Goal: Task Accomplishment & Management: Manage account settings

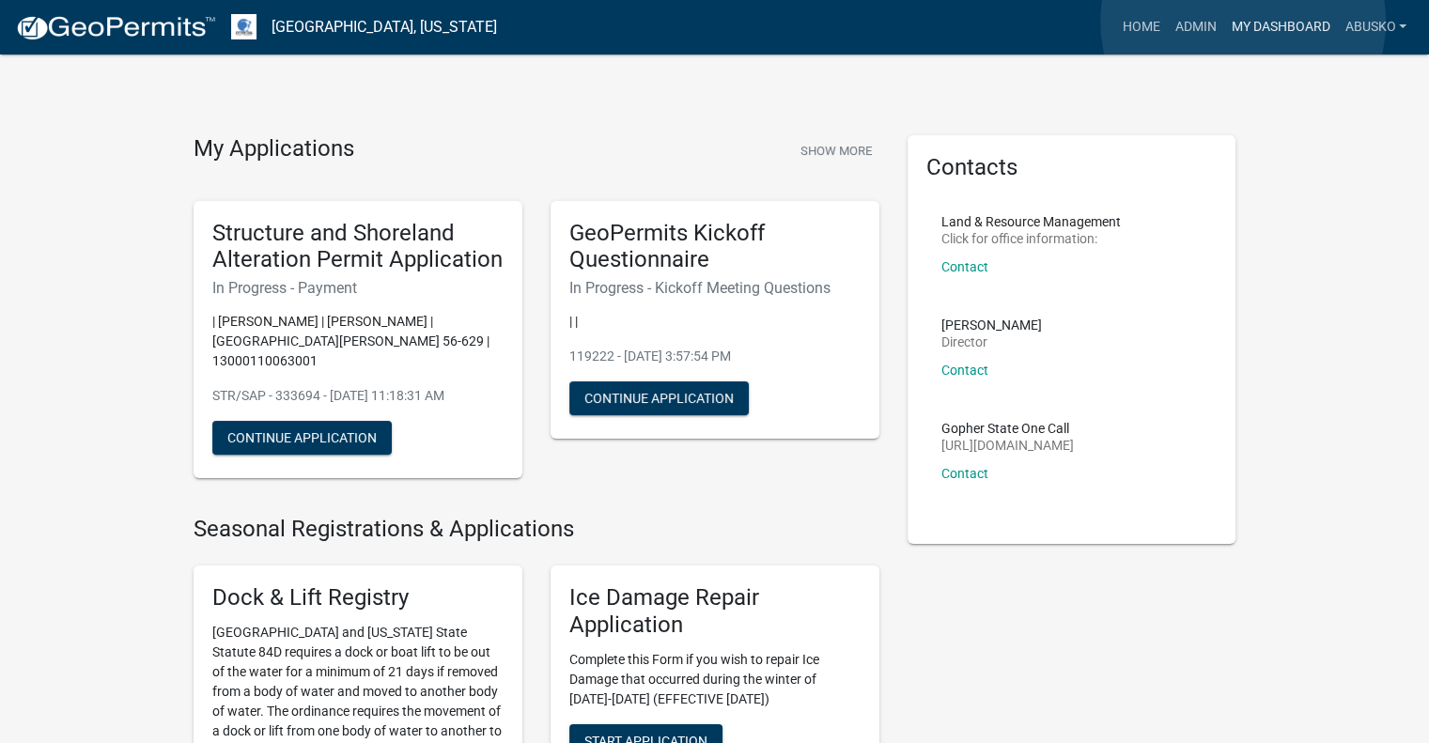
click at [1243, 22] on link "My Dashboard" at bounding box center [1281, 27] width 114 height 36
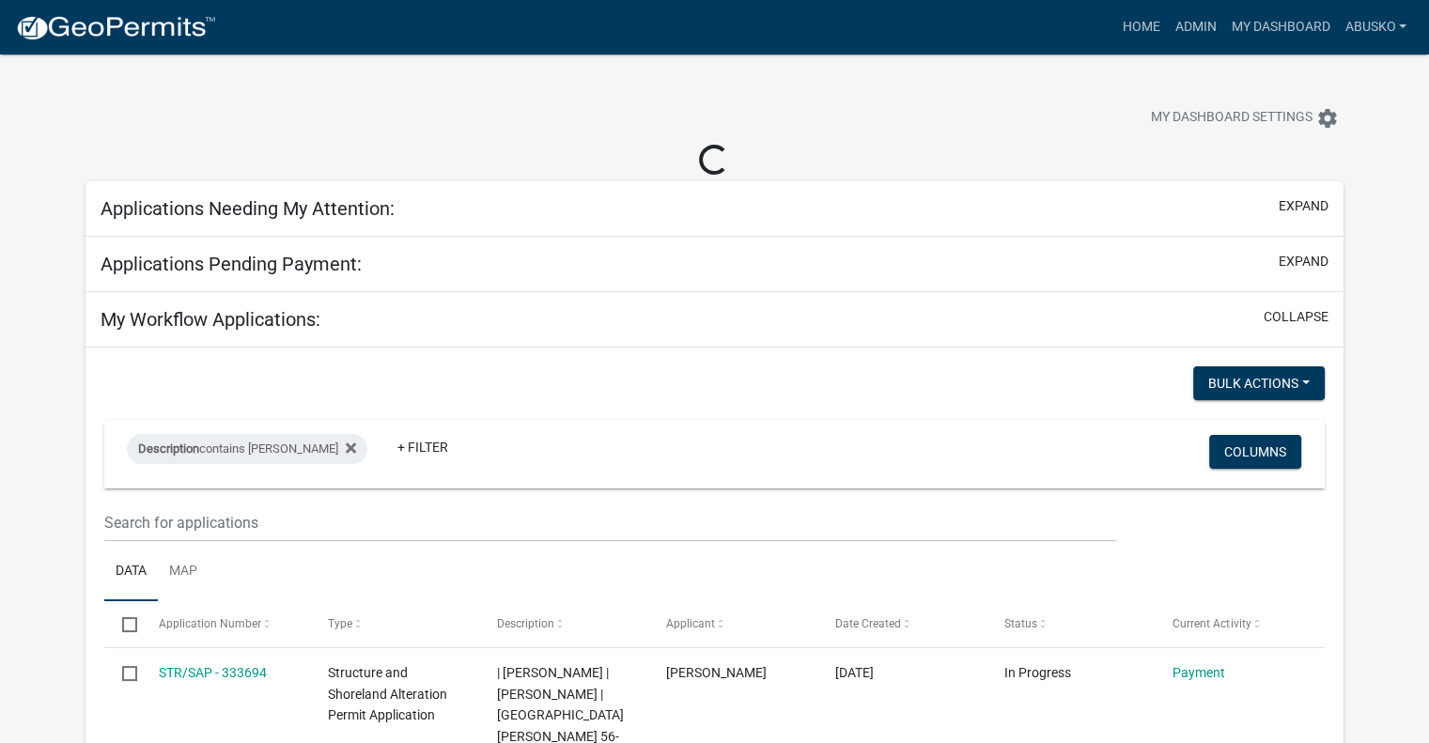
select select "1: 25"
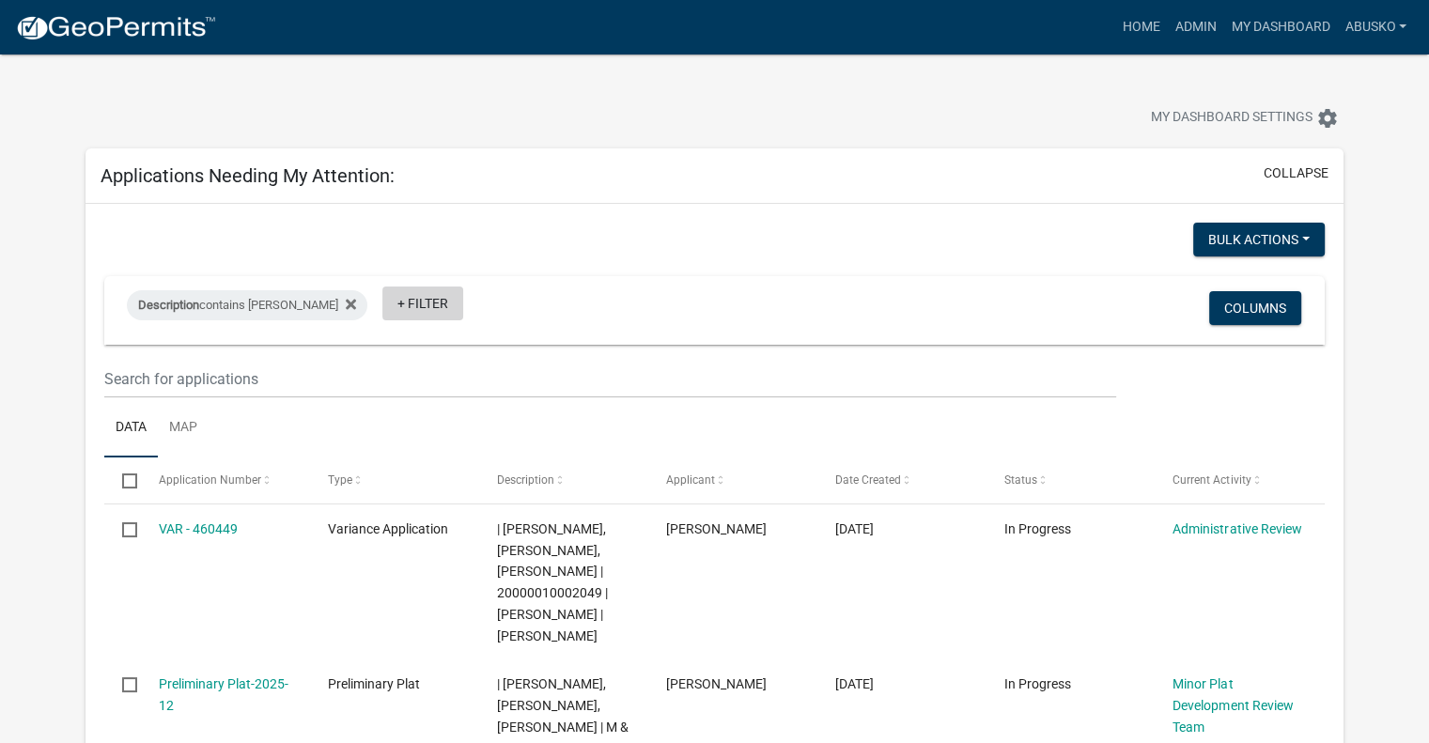
click at [394, 307] on link "+ Filter" at bounding box center [423, 304] width 81 height 34
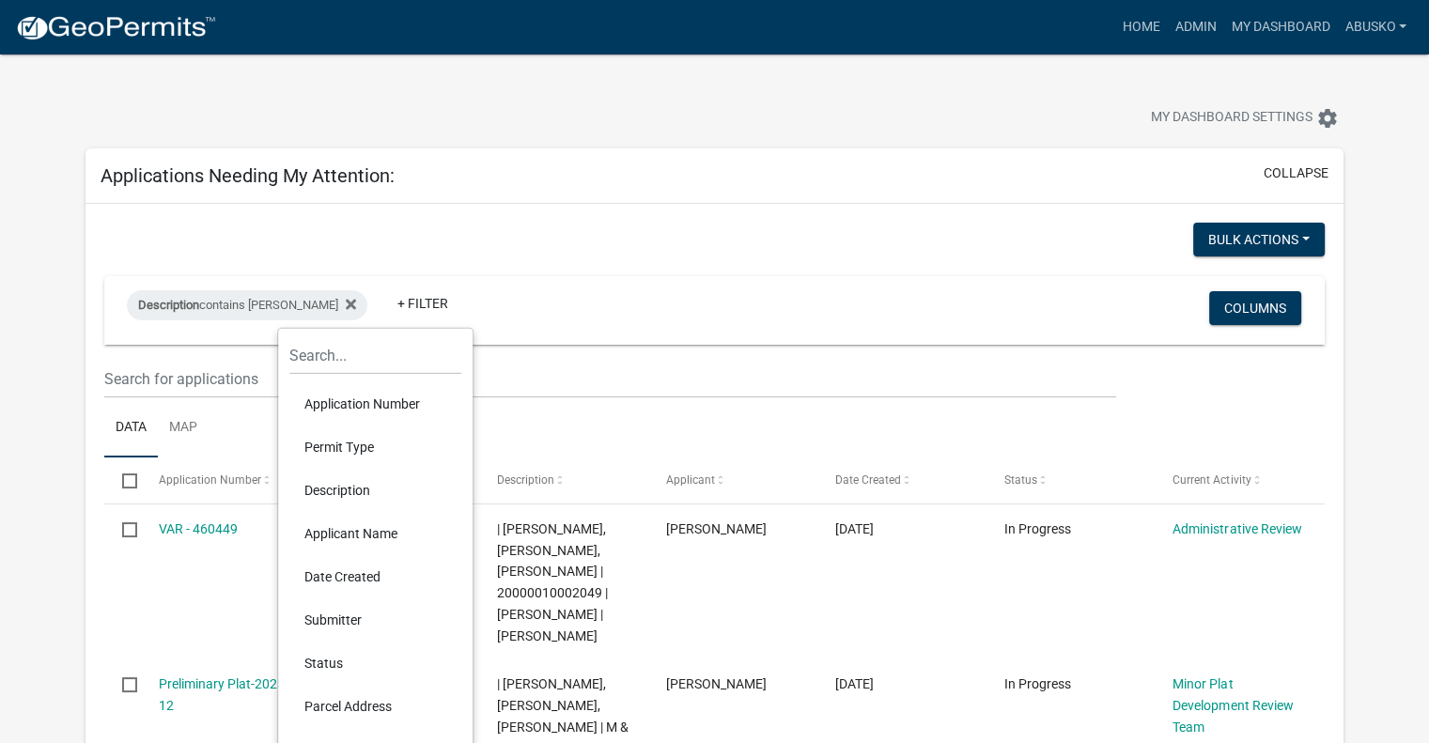
click at [370, 451] on li "Permit Type" at bounding box center [375, 447] width 172 height 43
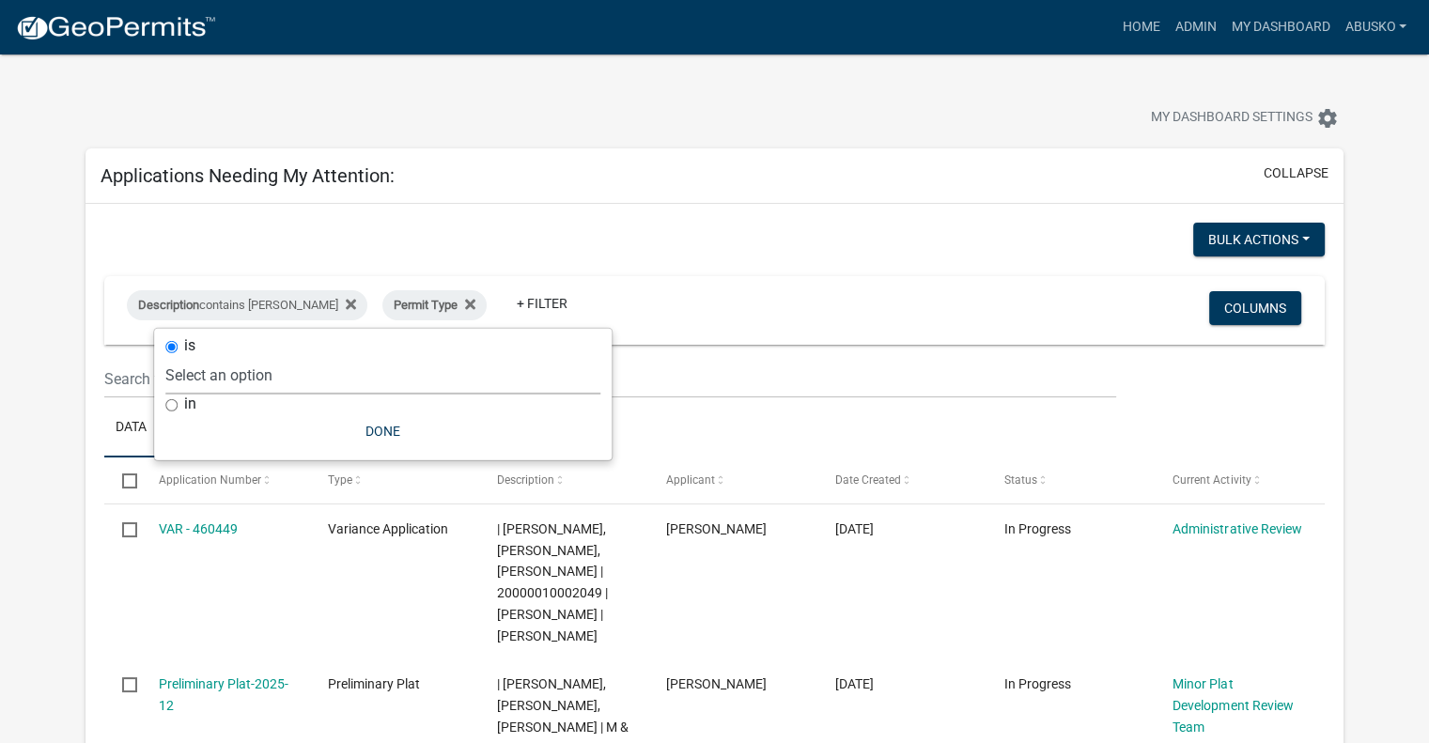
click at [398, 368] on select "Select an option Building Contractor / Excavators (Registration) Building Contr…" at bounding box center [382, 375] width 435 height 39
select select "3a4509af-2bc1-4f97-990c-7810b6d294fb"
click at [215, 356] on select "Select an option Building Contractor / Excavators (Registration) Building Contr…" at bounding box center [382, 375] width 435 height 39
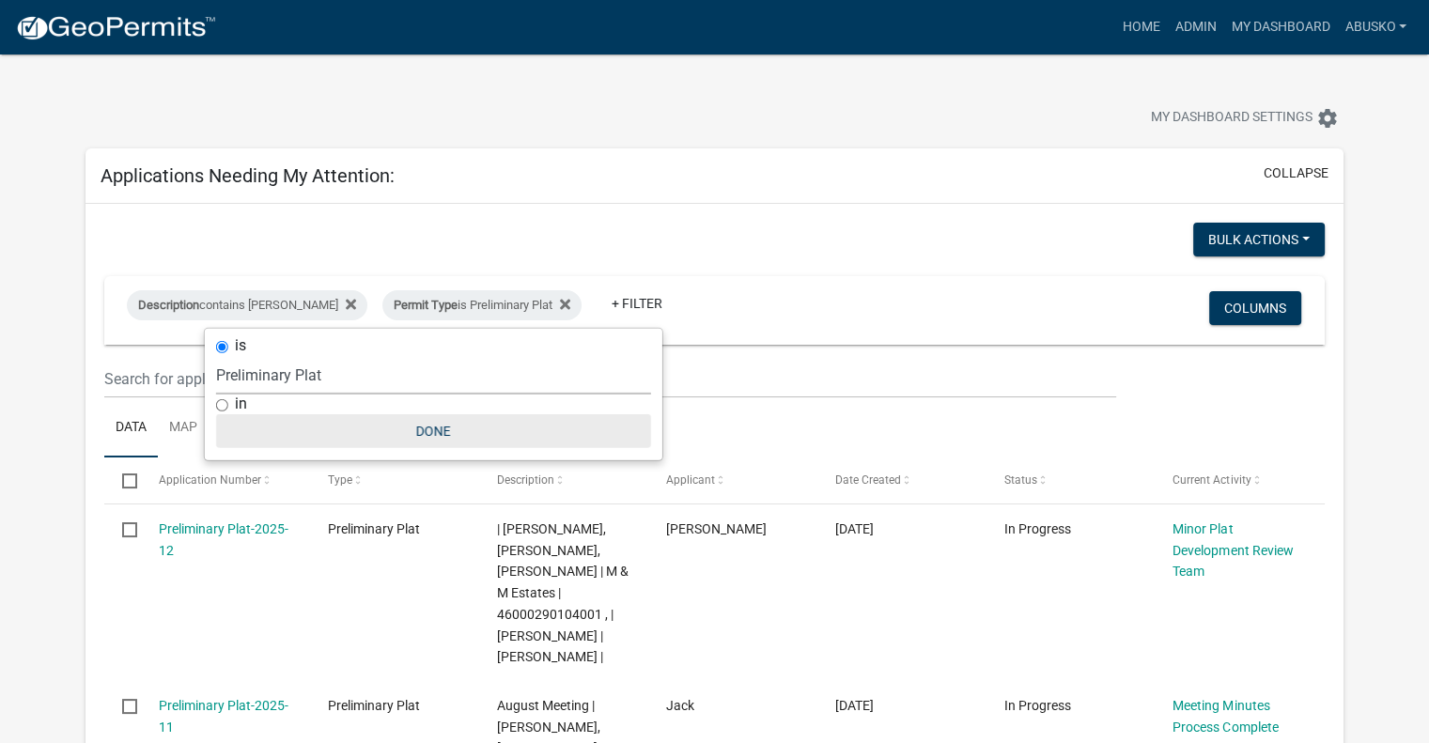
click at [437, 436] on button "Done" at bounding box center [433, 431] width 435 height 34
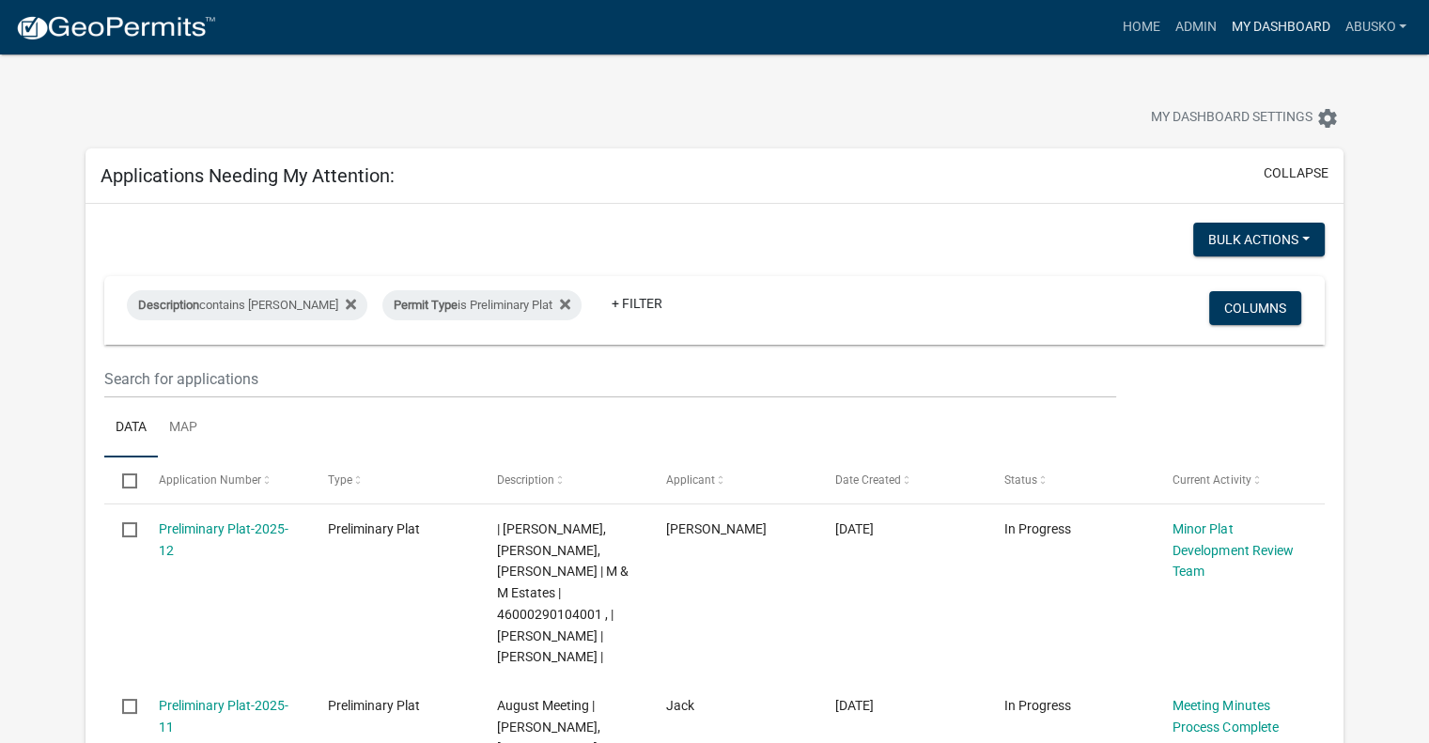
click at [1279, 28] on link "My Dashboard" at bounding box center [1281, 27] width 114 height 36
drag, startPoint x: 1204, startPoint y: 30, endPoint x: 1182, endPoint y: 55, distance: 32.6
click at [1203, 30] on link "Admin" at bounding box center [1195, 27] width 56 height 36
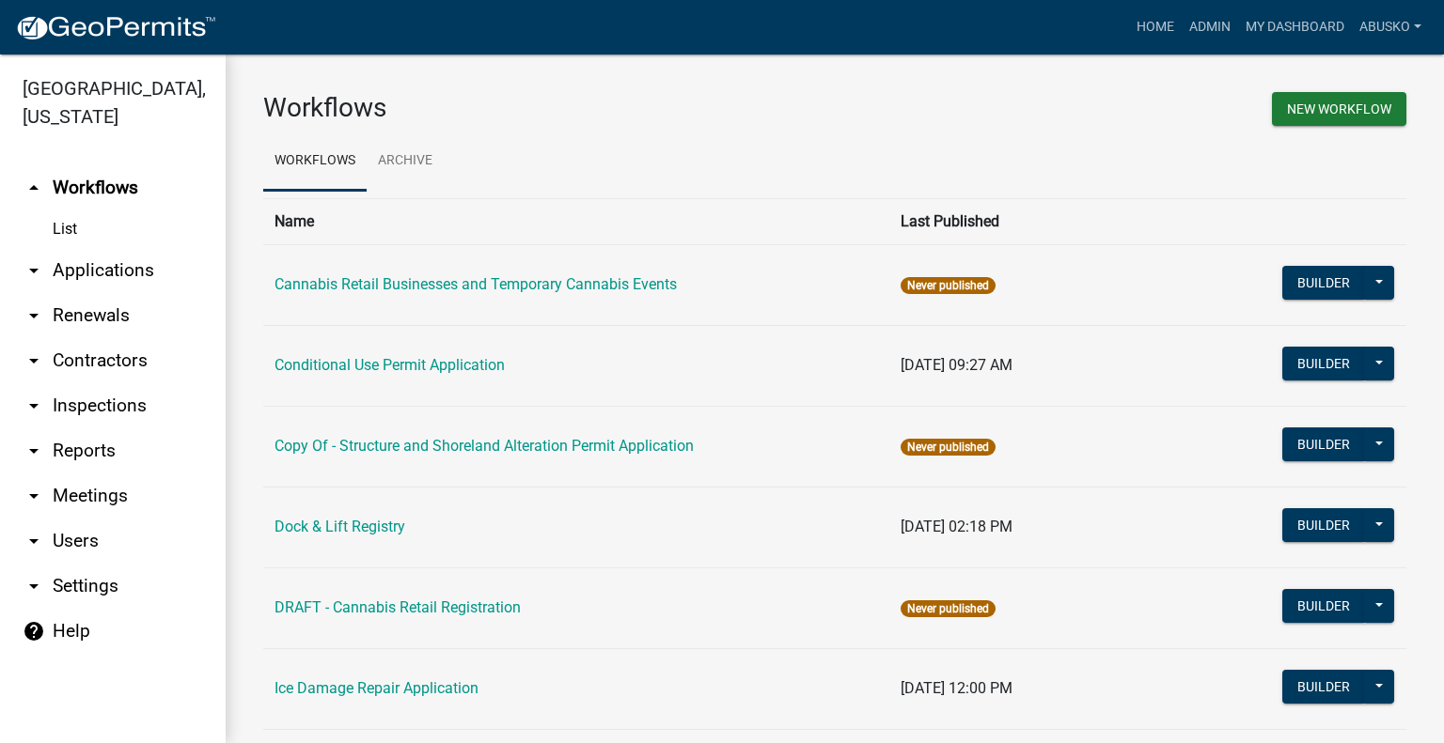
drag, startPoint x: 110, startPoint y: 278, endPoint x: 128, endPoint y: 289, distance: 20.6
click at [110, 277] on link "arrow_drop_down Applications" at bounding box center [113, 270] width 226 height 45
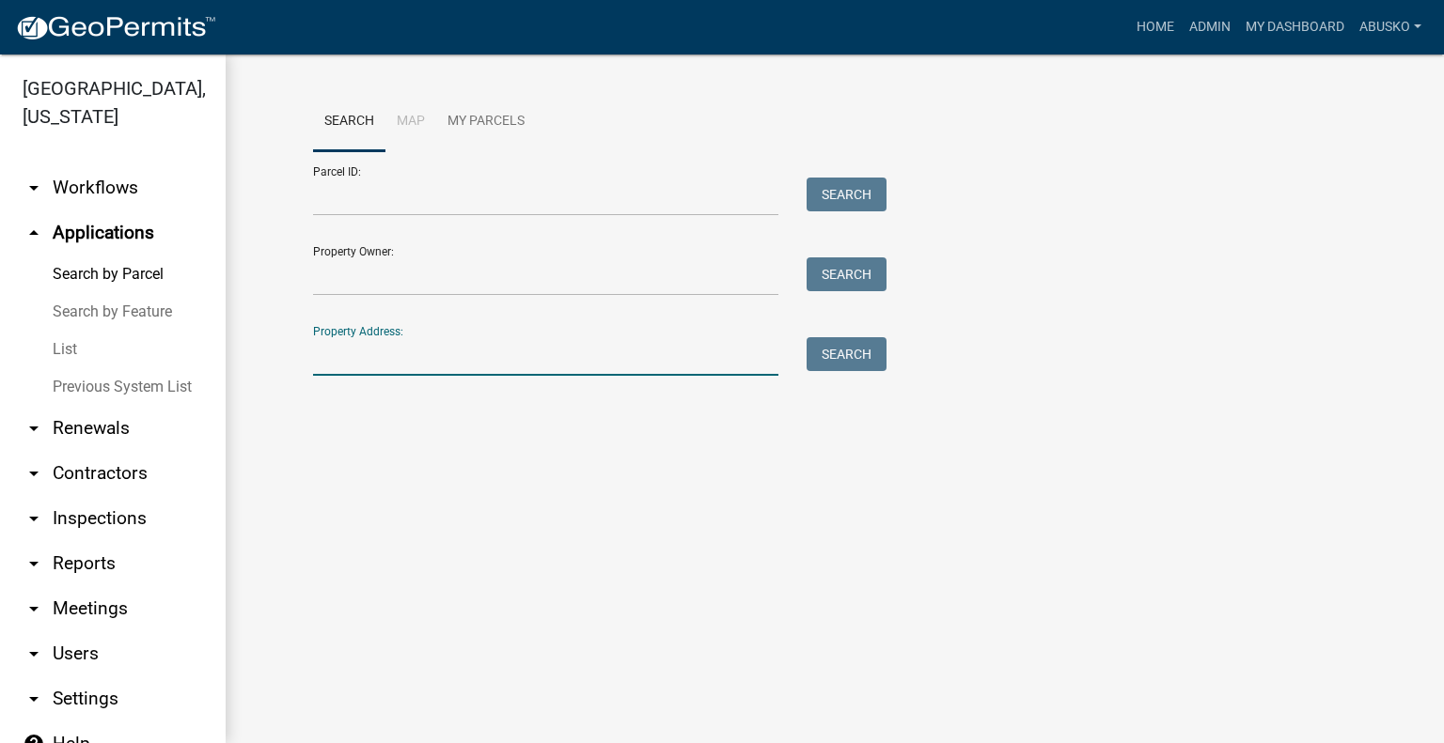
click at [394, 350] on input "Property Address:" at bounding box center [545, 356] width 465 height 39
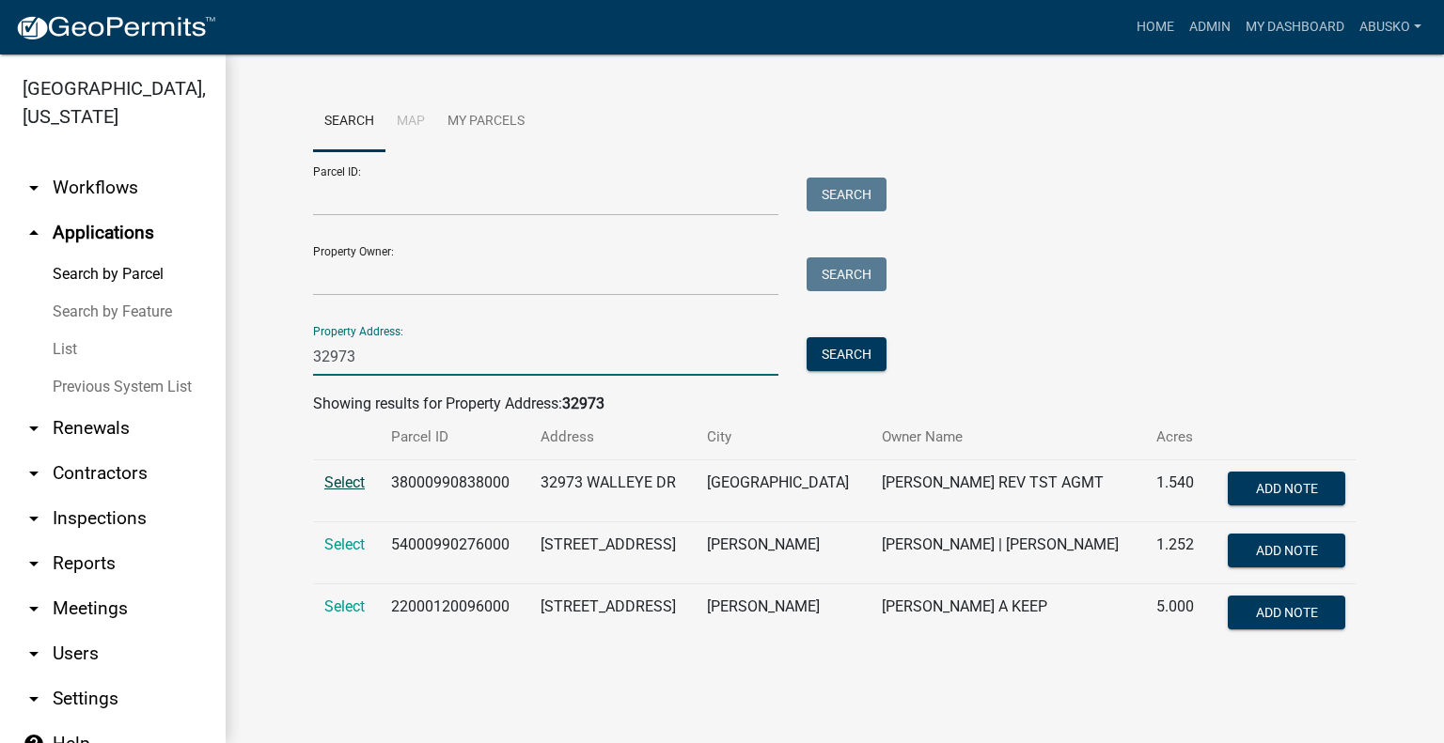
type input "32973"
click at [343, 480] on span "Select" at bounding box center [344, 483] width 40 height 18
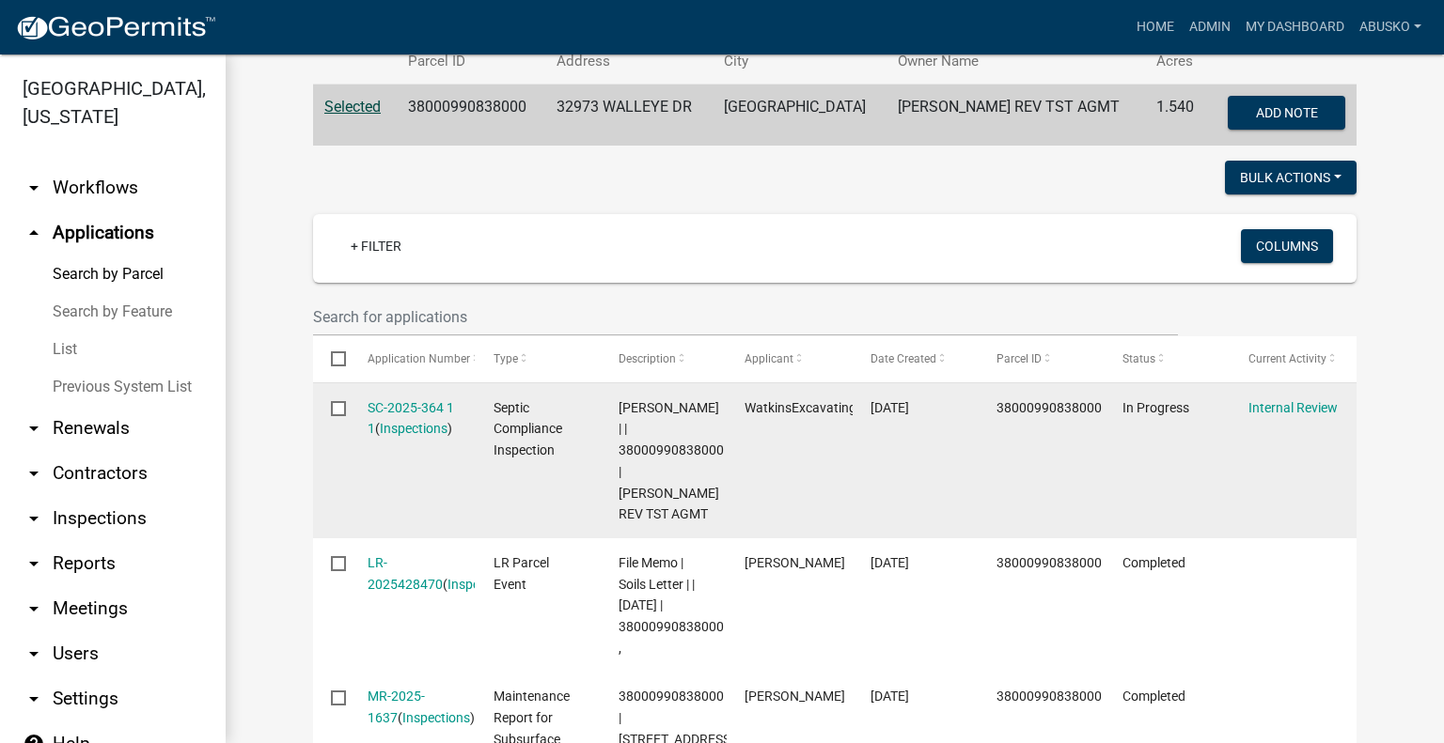
scroll to position [470, 0]
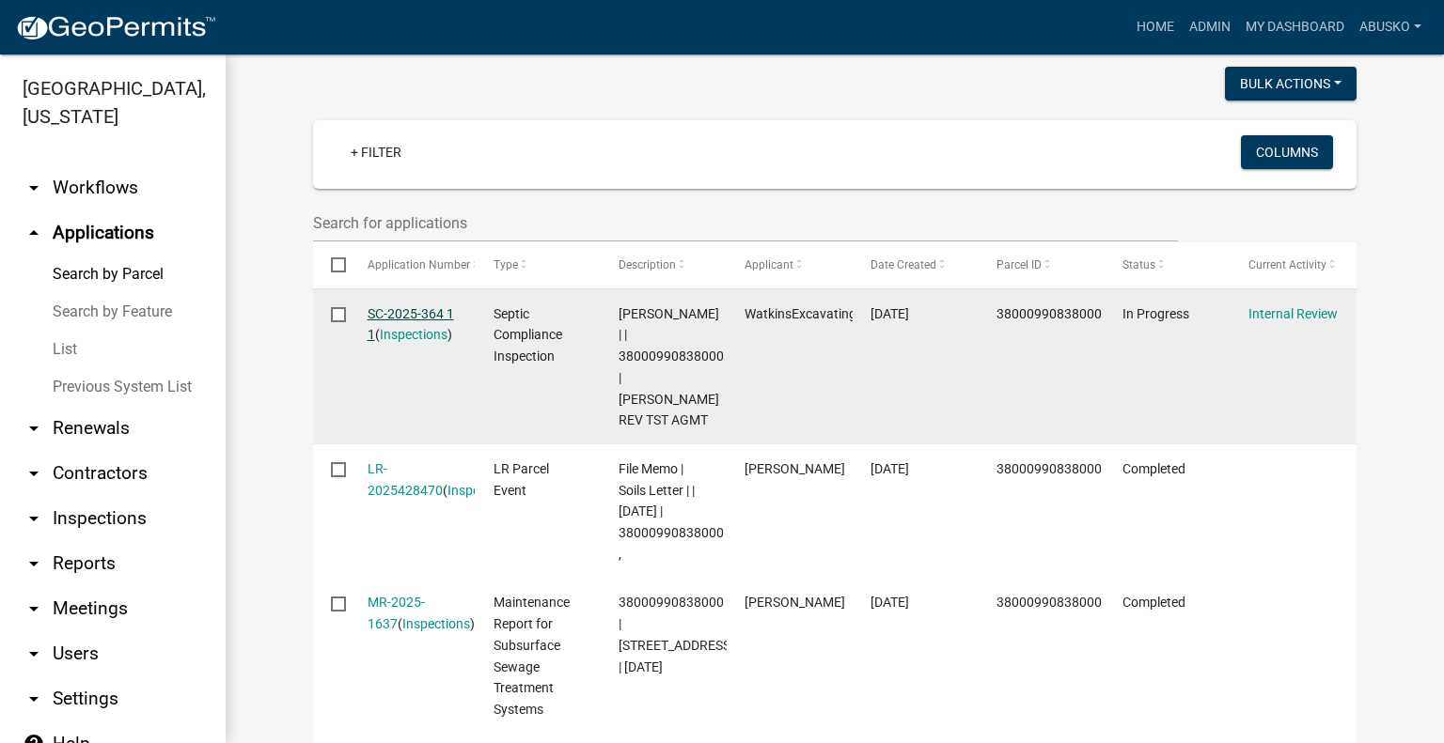
click at [391, 311] on link "SC-2025-364 1 1" at bounding box center [410, 324] width 86 height 37
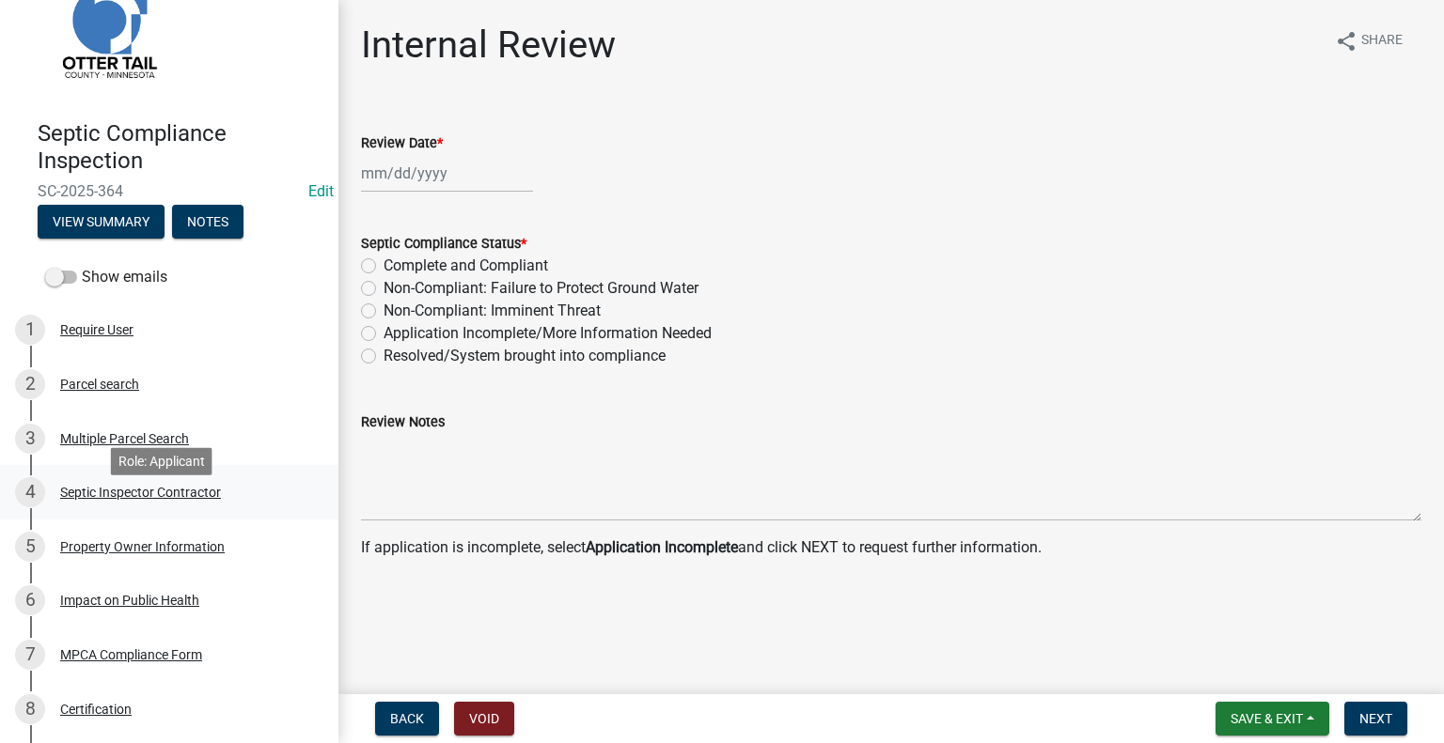
scroll to position [94, 0]
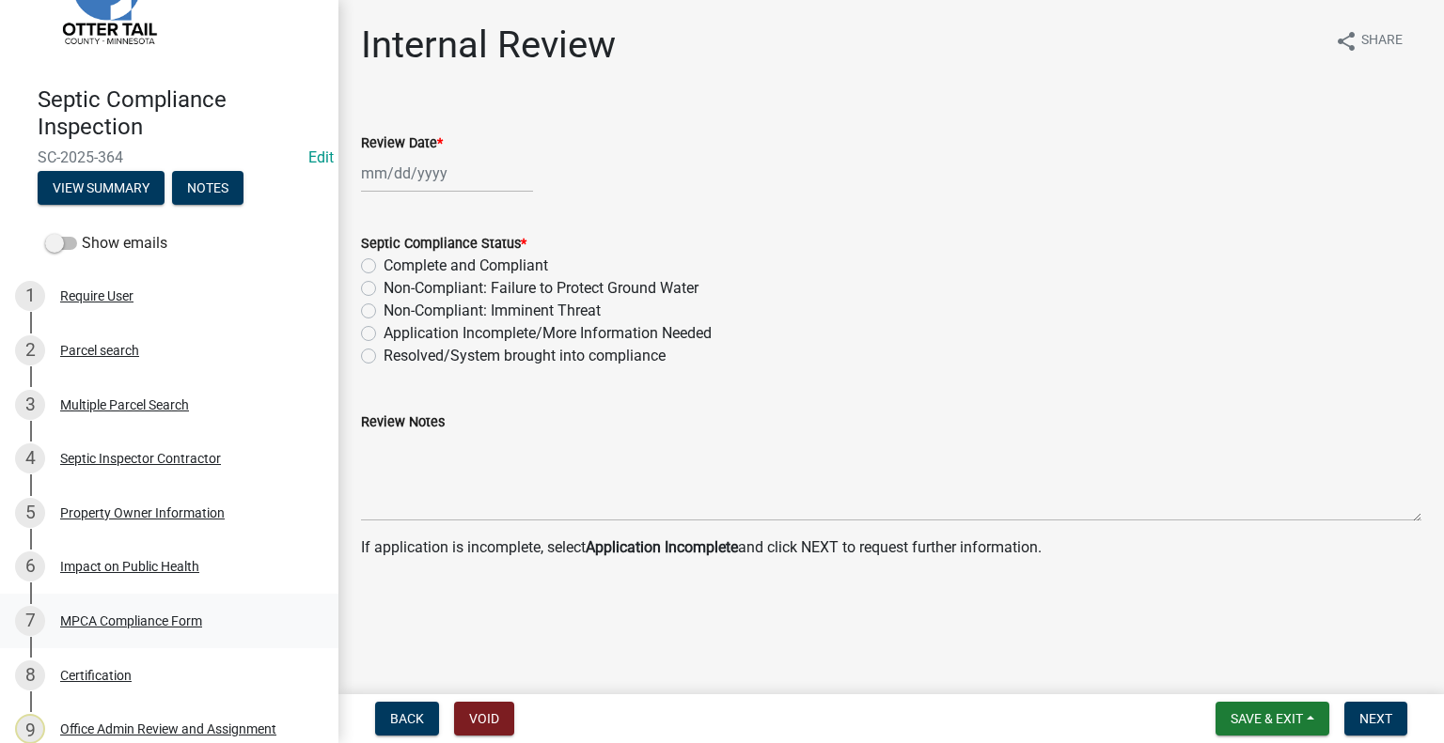
click at [132, 627] on div "MPCA Compliance Form" at bounding box center [131, 621] width 142 height 13
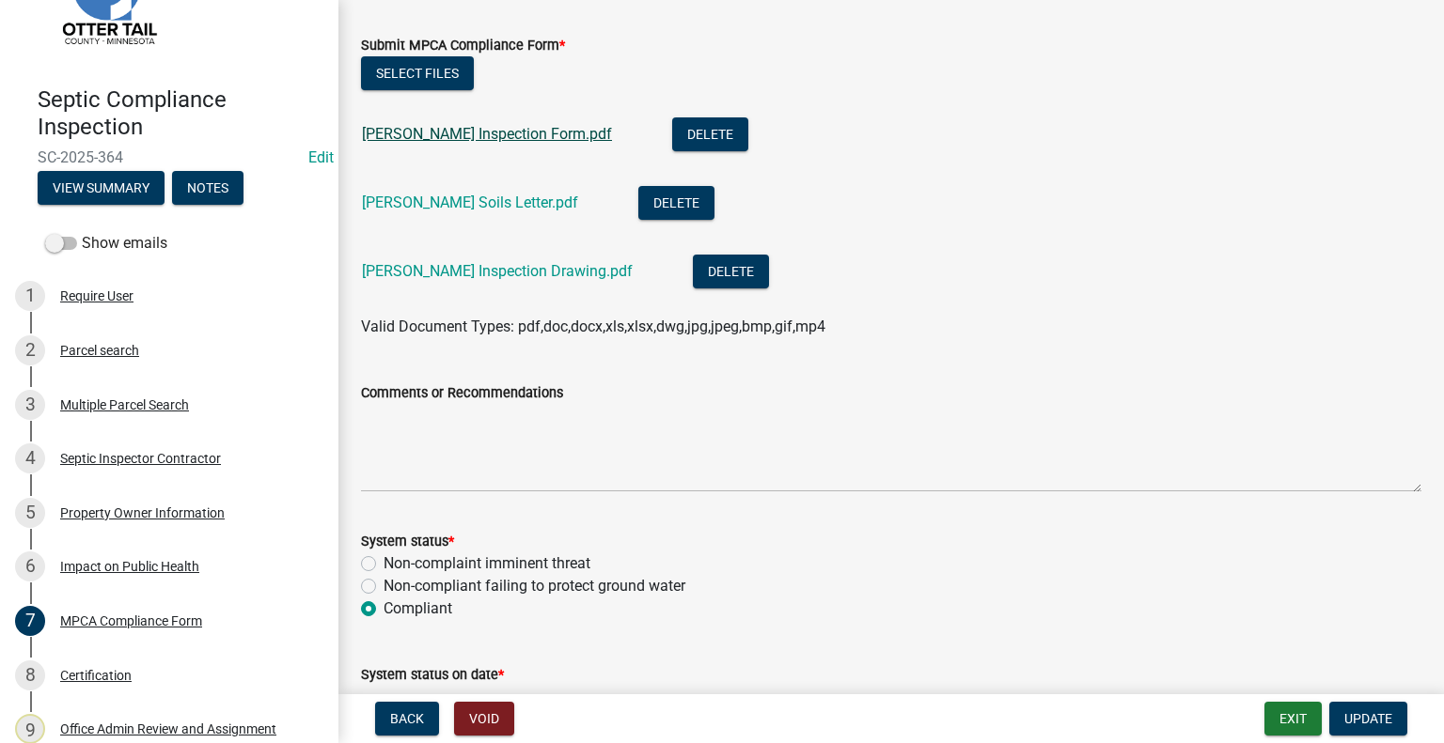
click at [445, 133] on link "Beck Inspection Form.pdf" at bounding box center [487, 134] width 250 height 18
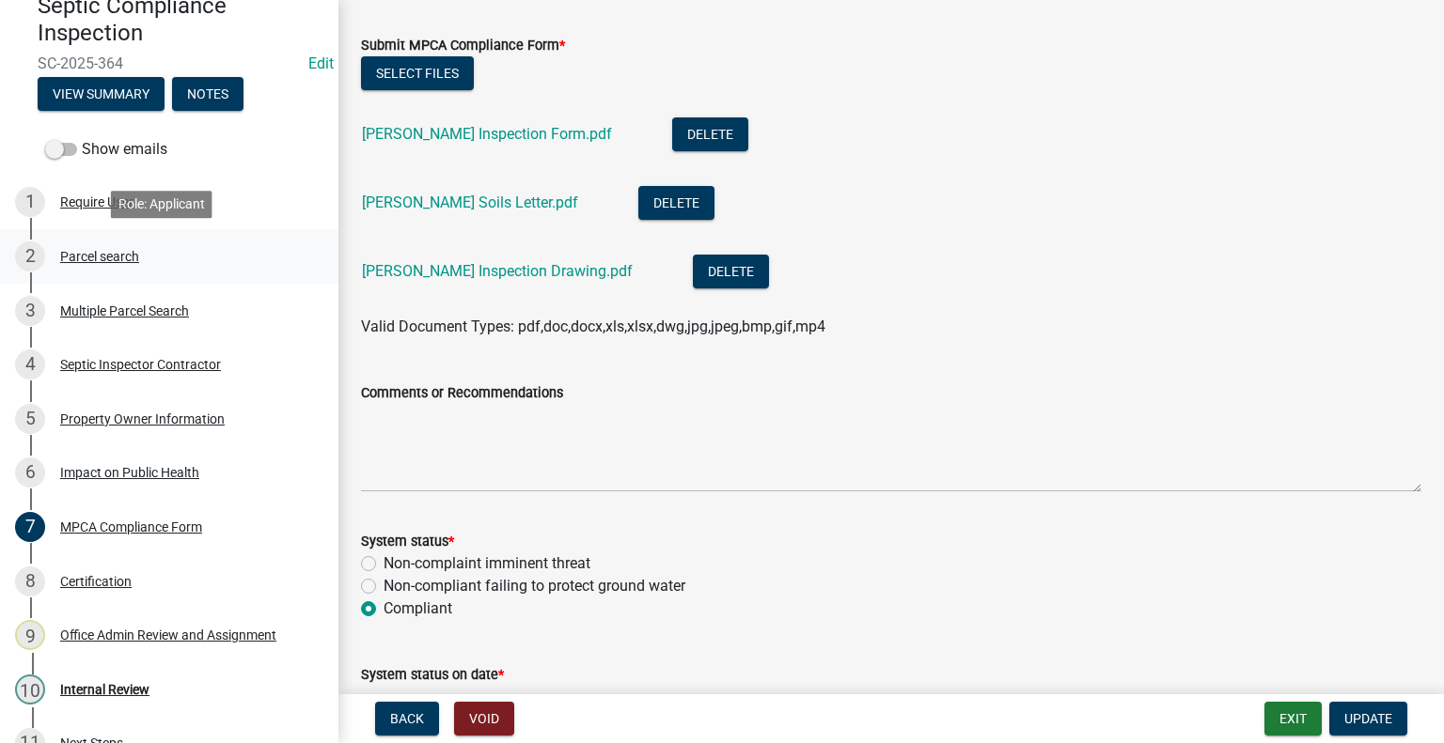
click at [129, 259] on div "Parcel search" at bounding box center [99, 256] width 79 height 13
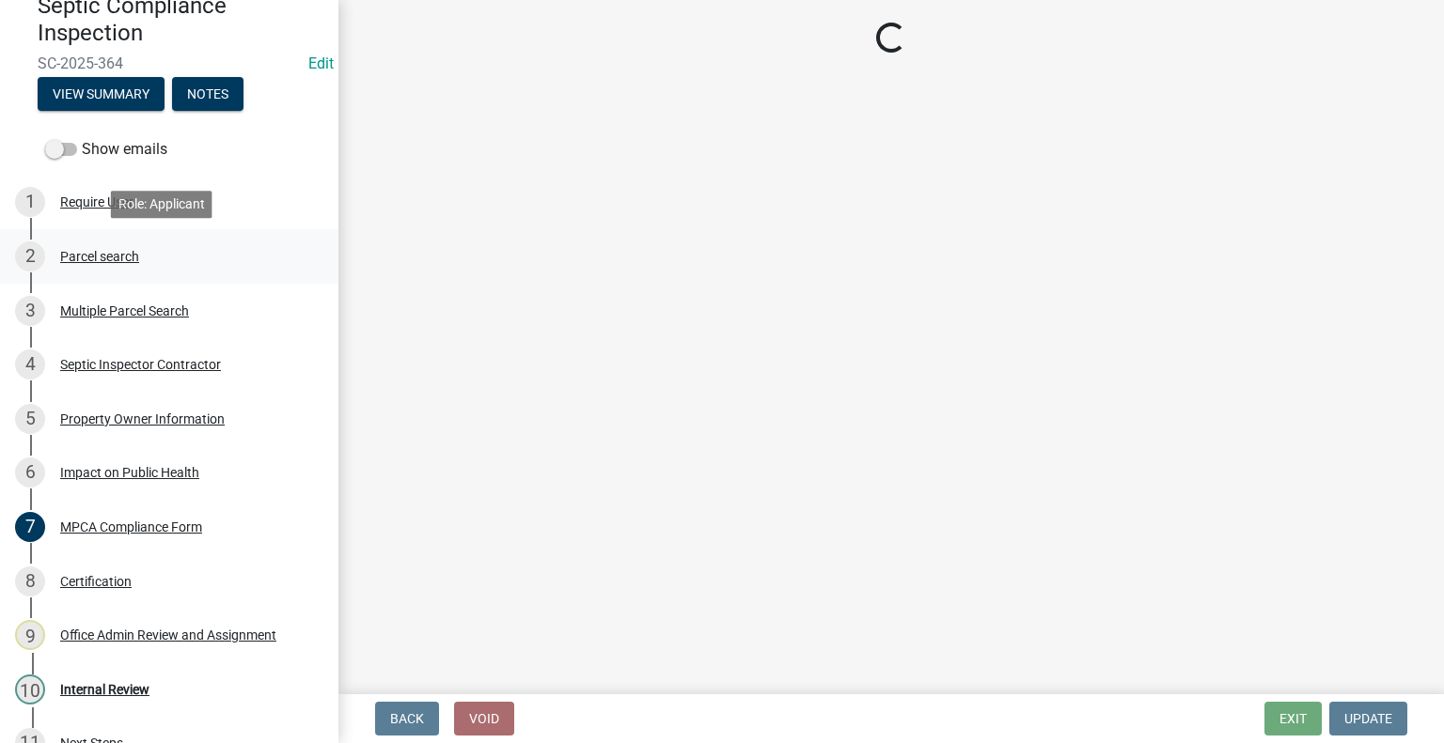
scroll to position [0, 0]
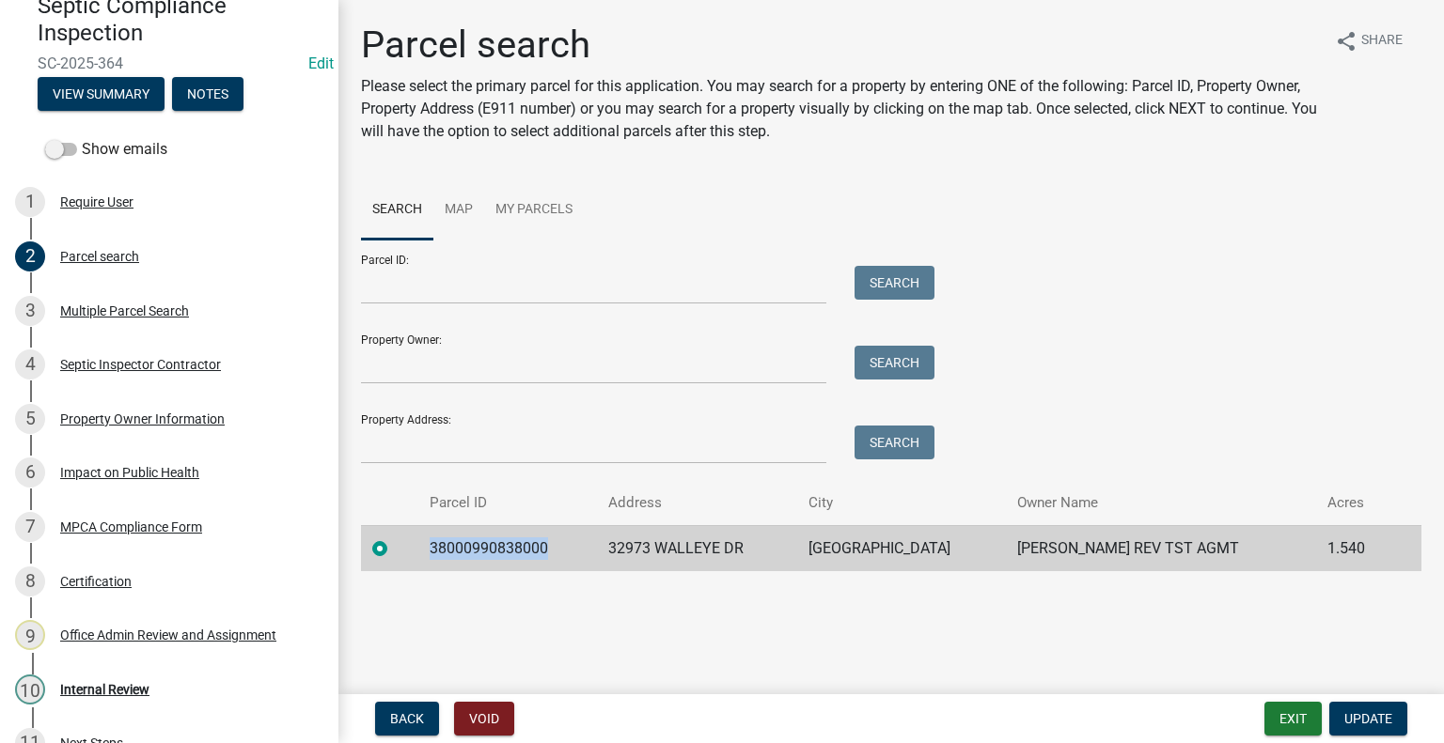
drag, startPoint x: 558, startPoint y: 548, endPoint x: 437, endPoint y: 551, distance: 121.3
click at [437, 551] on td "38000990838000" at bounding box center [507, 548] width 179 height 46
copy td "38000990838000"
drag, startPoint x: 1074, startPoint y: 197, endPoint x: 1060, endPoint y: 178, distance: 24.3
click at [1075, 196] on ul "Search Map My Parcels" at bounding box center [891, 209] width 1060 height 59
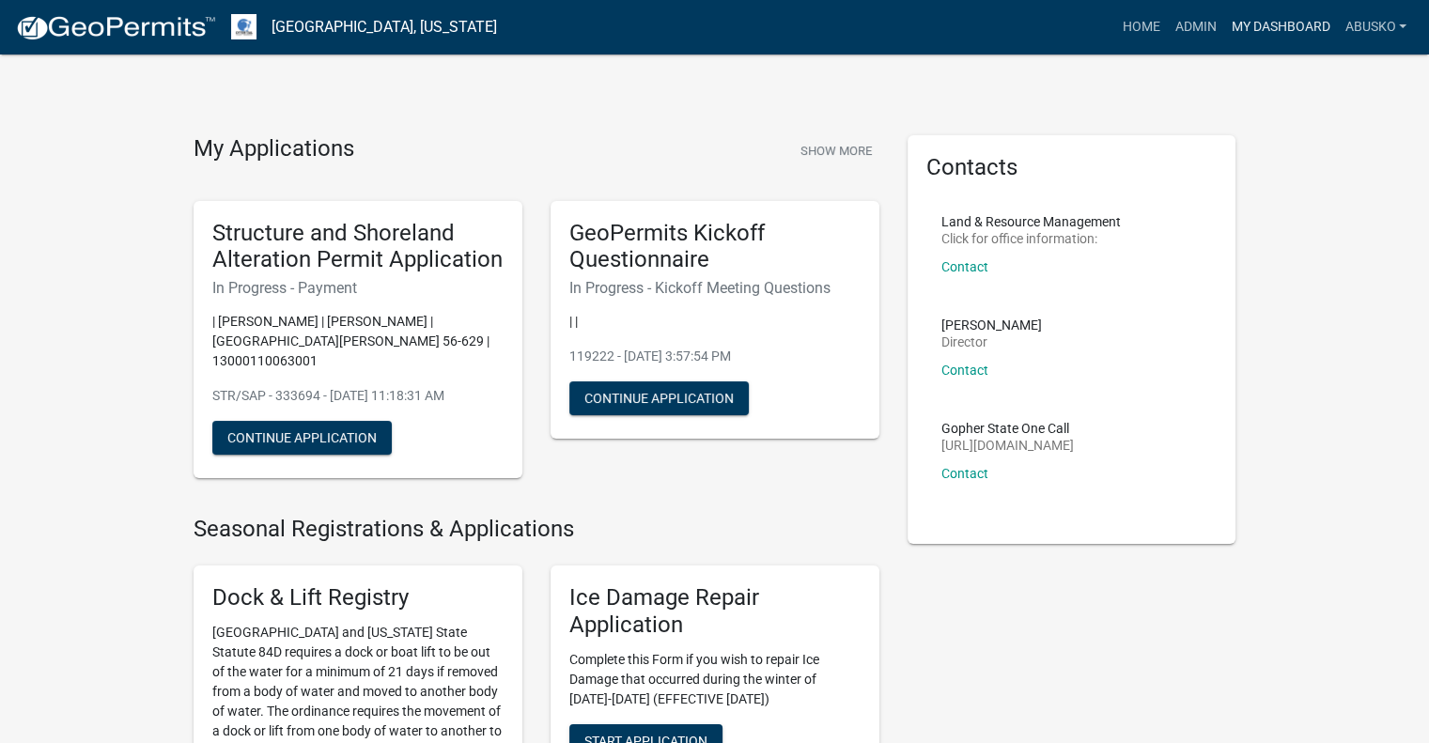
click at [1268, 14] on link "My Dashboard" at bounding box center [1281, 27] width 114 height 36
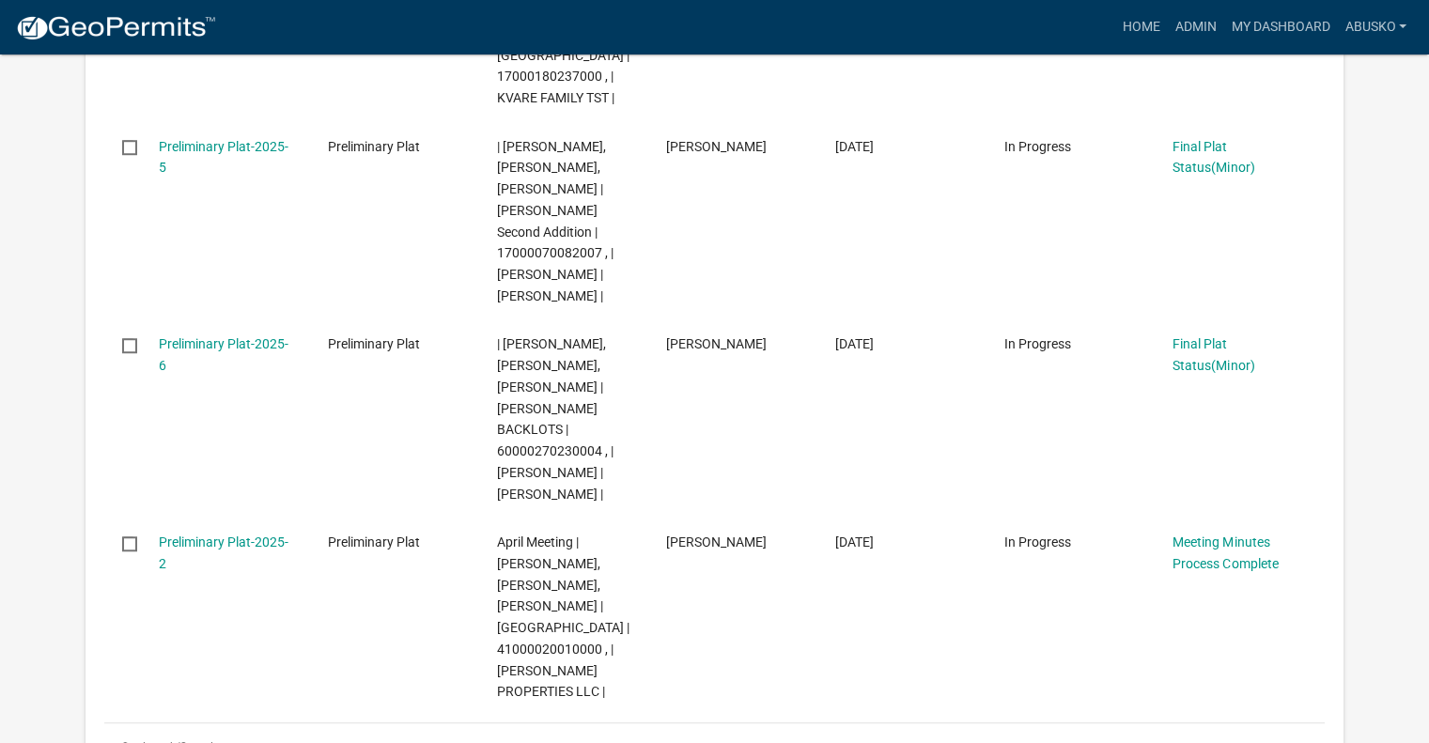
scroll to position [1410, 0]
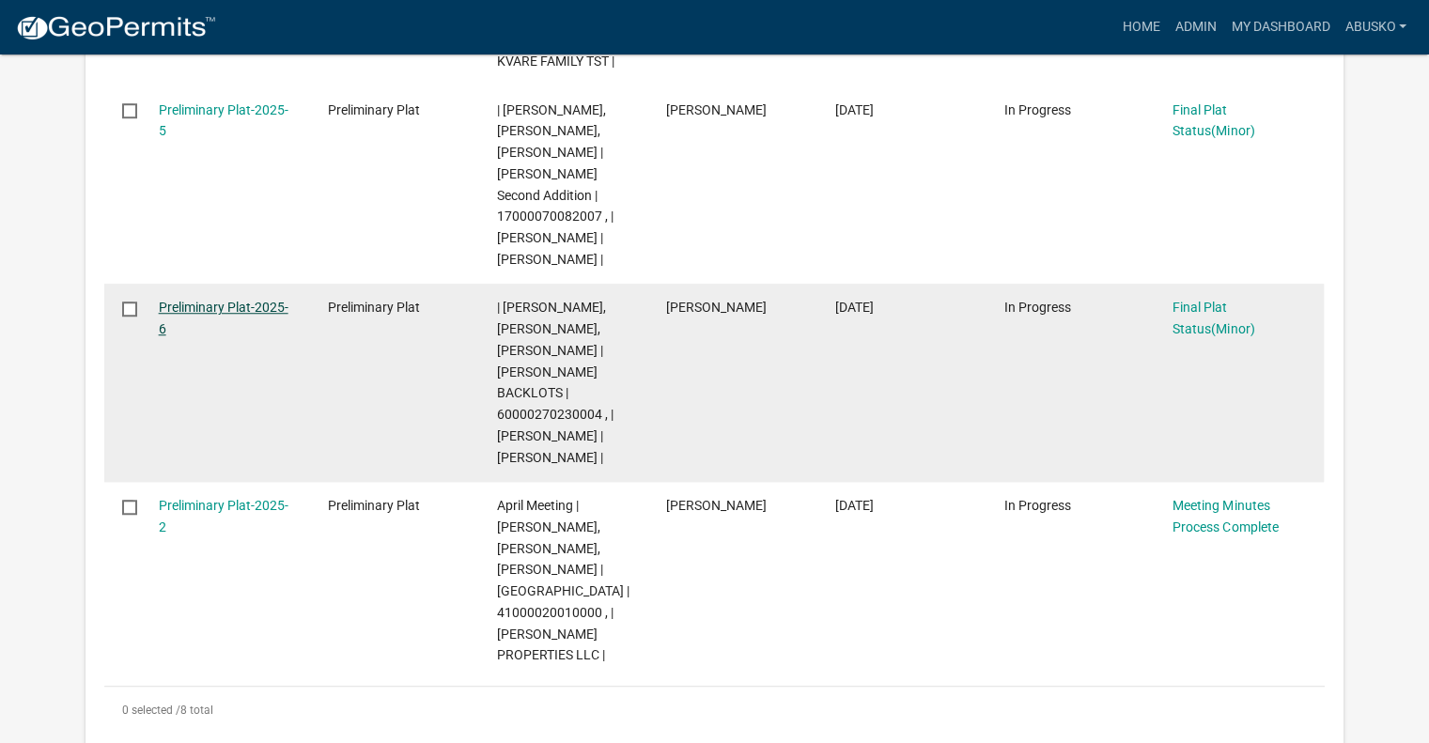
click at [241, 300] on link "Preliminary Plat-2025-6" at bounding box center [224, 318] width 130 height 37
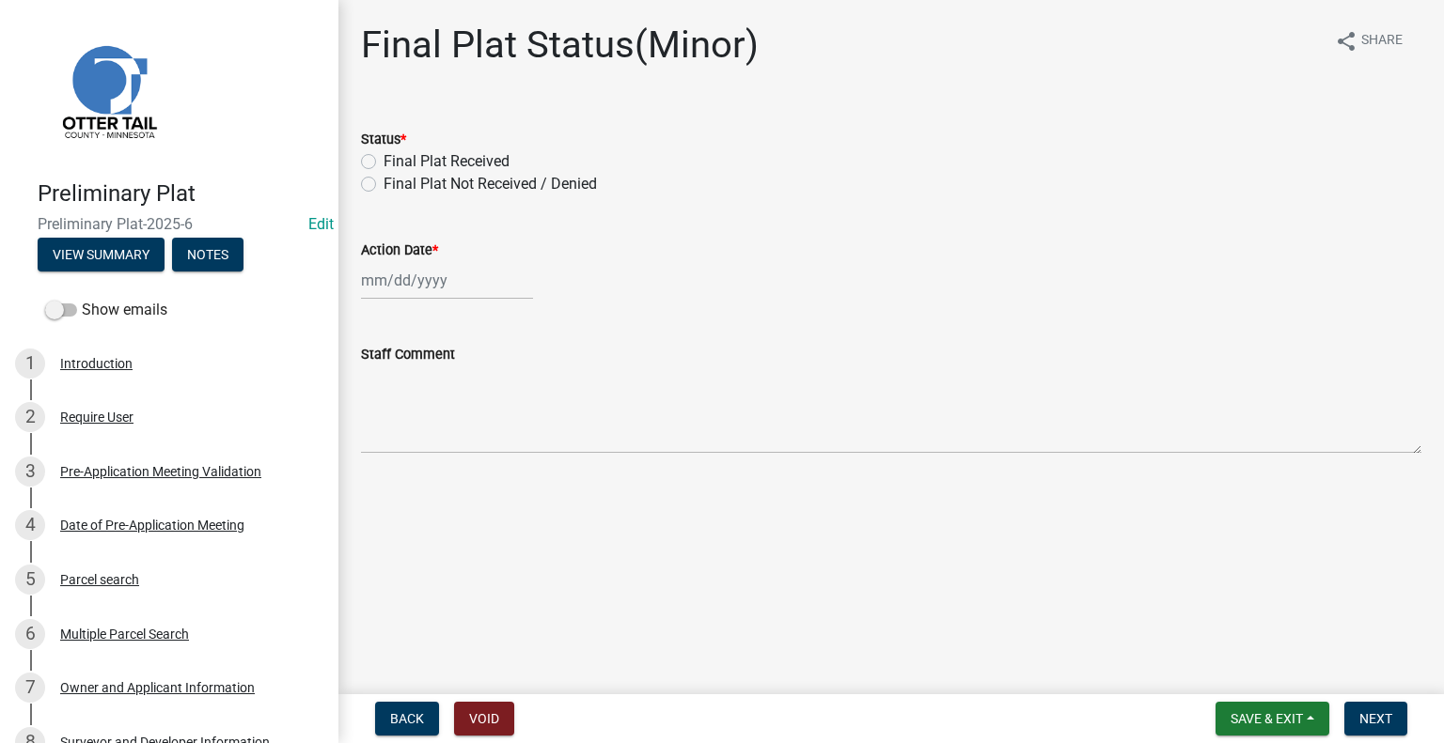
click at [383, 160] on label "Final Plat Received" at bounding box center [446, 161] width 126 height 23
click at [383, 160] on input "Final Plat Received" at bounding box center [389, 156] width 12 height 12
radio input "true"
select select "8"
select select "2025"
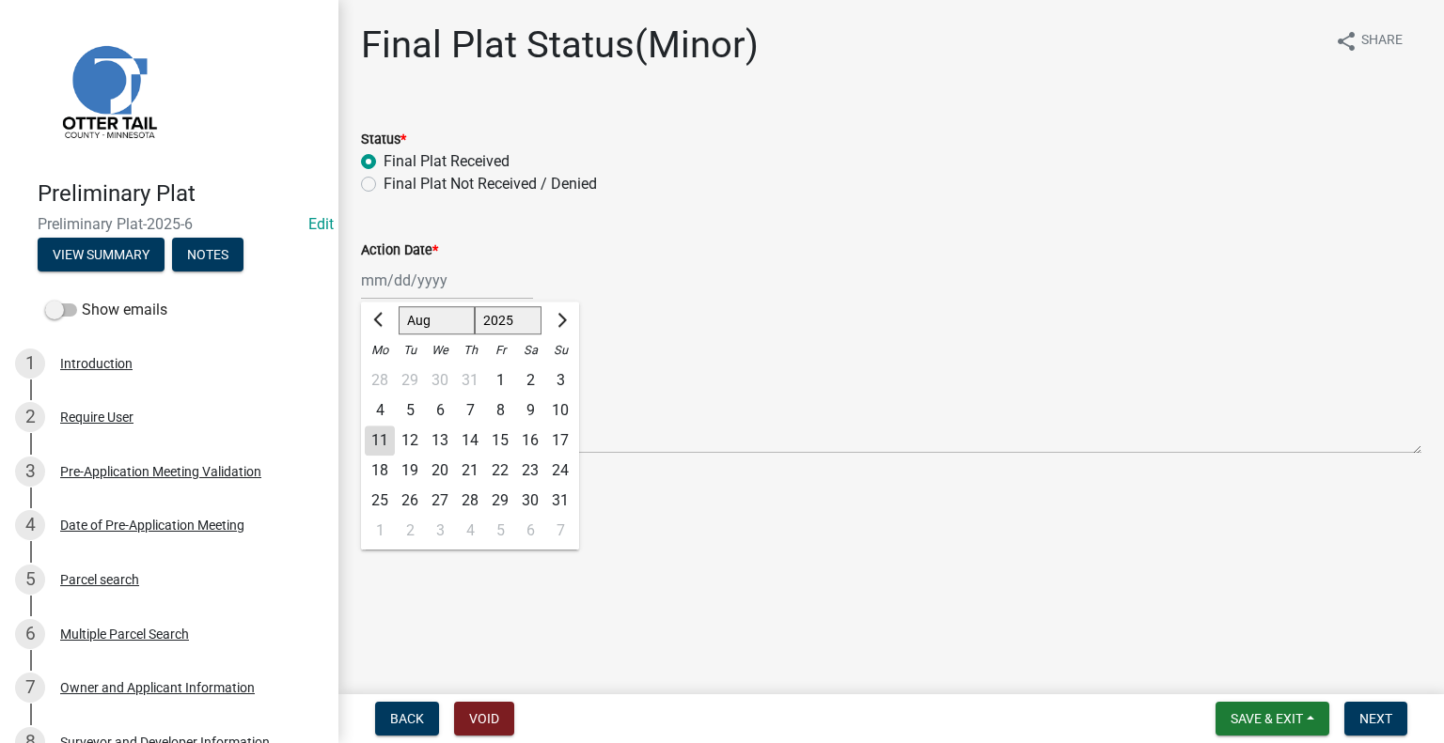
click at [374, 284] on div "[PERSON_NAME] Feb Mar Apr [PERSON_NAME][DATE] Oct Nov [DATE] 1526 1527 1528 152…" at bounding box center [447, 280] width 172 height 39
click at [373, 314] on button "Previous month" at bounding box center [379, 320] width 23 height 30
select select "7"
click at [380, 472] on div "21" at bounding box center [380, 471] width 30 height 30
type input "[DATE]"
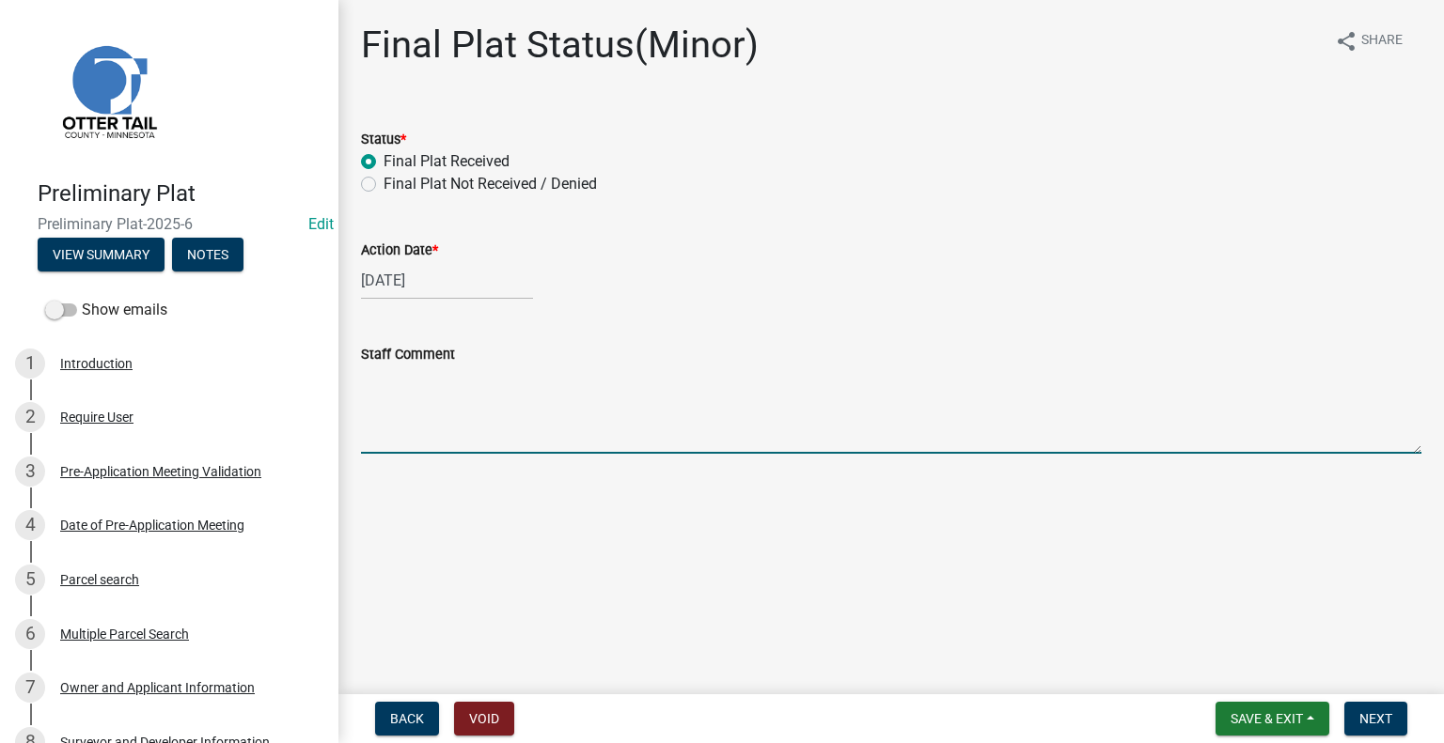
click at [486, 425] on textarea "Staff Comment" at bounding box center [891, 410] width 1060 height 88
type textarea "[PERSON_NAME] signed off on the Final Plat and sent for recording"
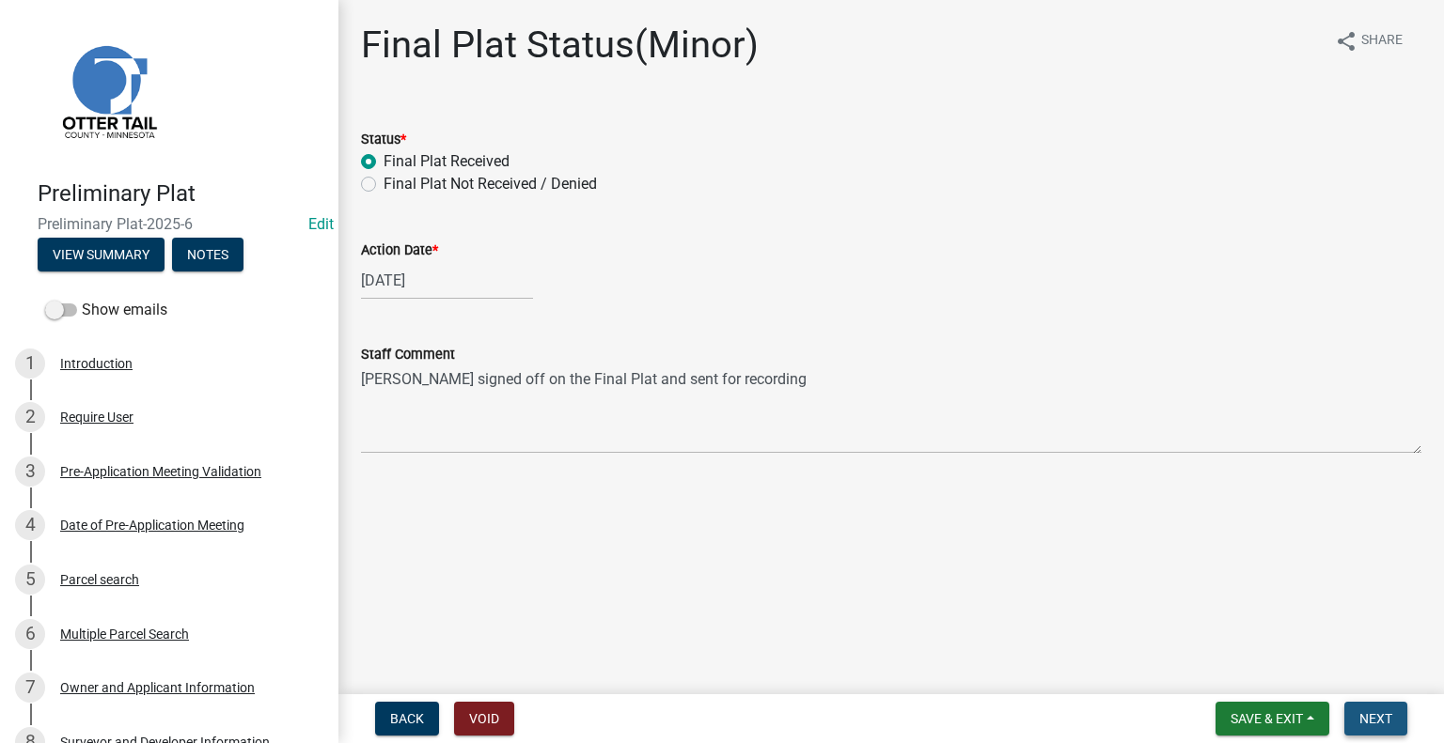
click at [1372, 713] on span "Next" at bounding box center [1375, 718] width 33 height 15
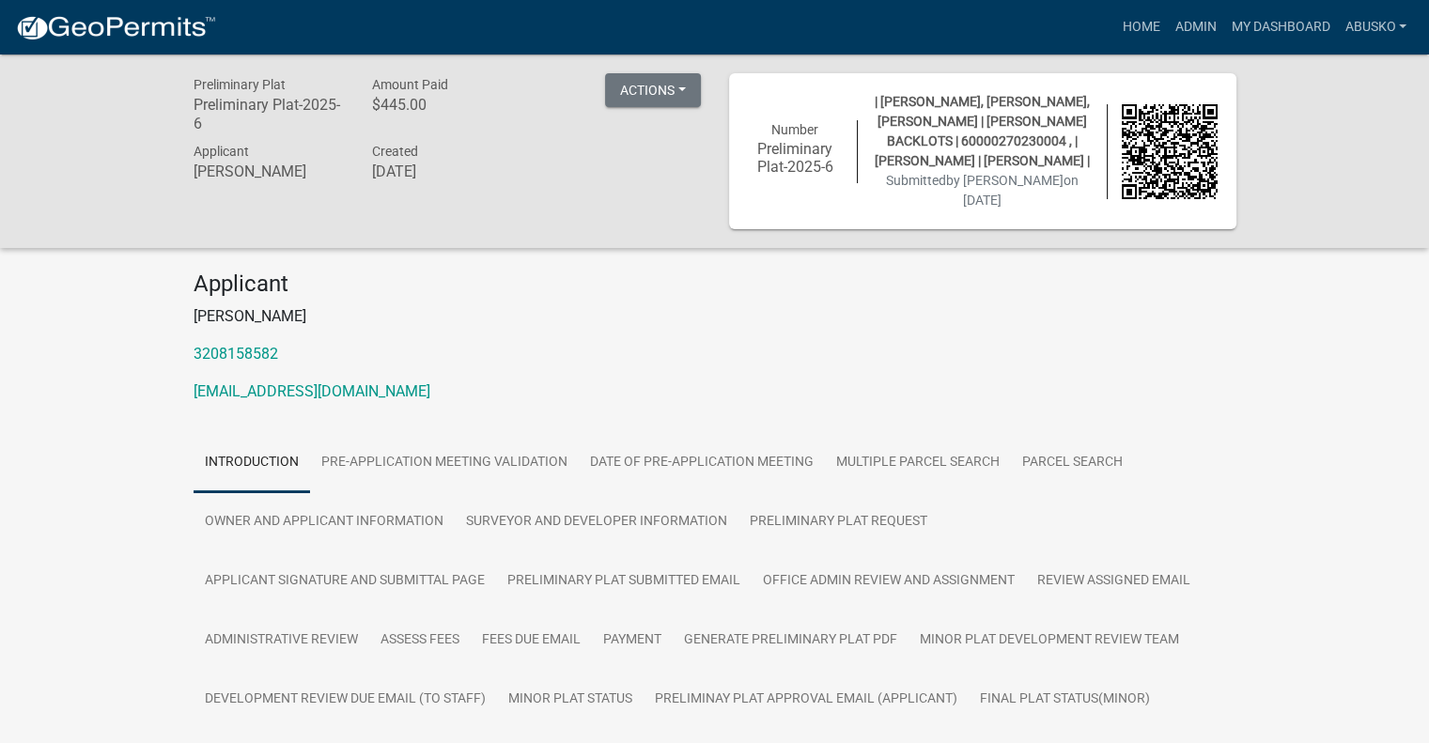
click at [423, 351] on div "Applicant [PERSON_NAME] 3208158582 [EMAIL_ADDRESS][DOMAIN_NAME]" at bounding box center [715, 345] width 1071 height 148
click at [1267, 22] on link "My Dashboard" at bounding box center [1281, 27] width 114 height 36
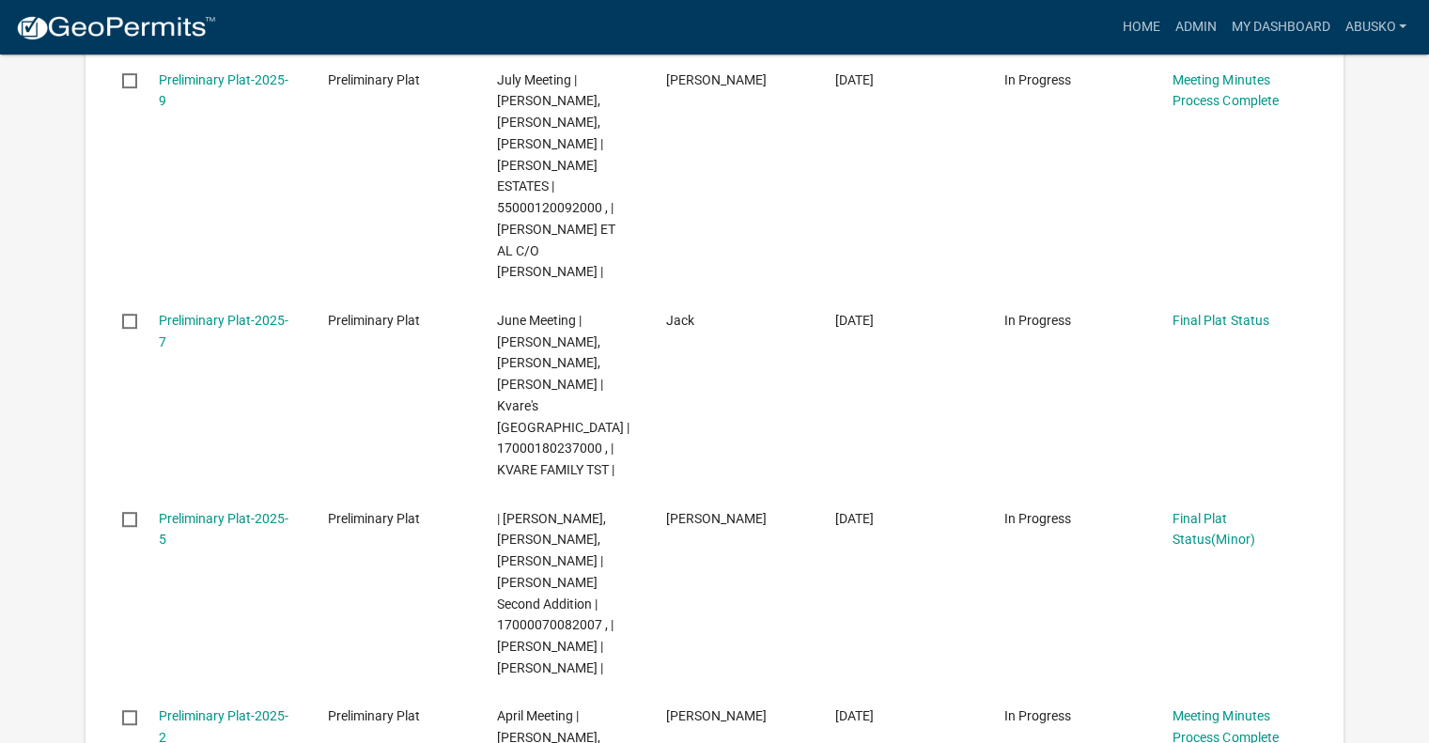
scroll to position [1034, 0]
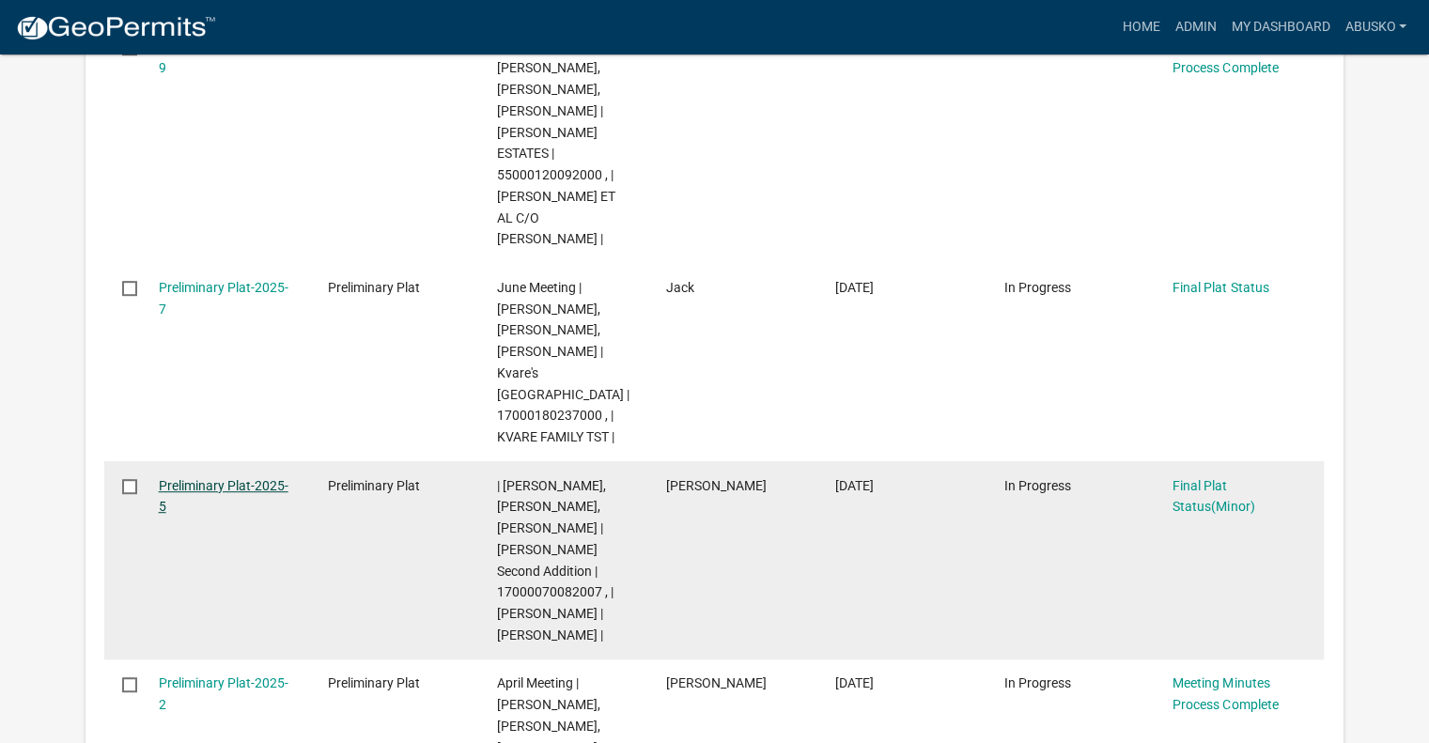
click at [232, 478] on link "Preliminary Plat-2025-5" at bounding box center [224, 496] width 130 height 37
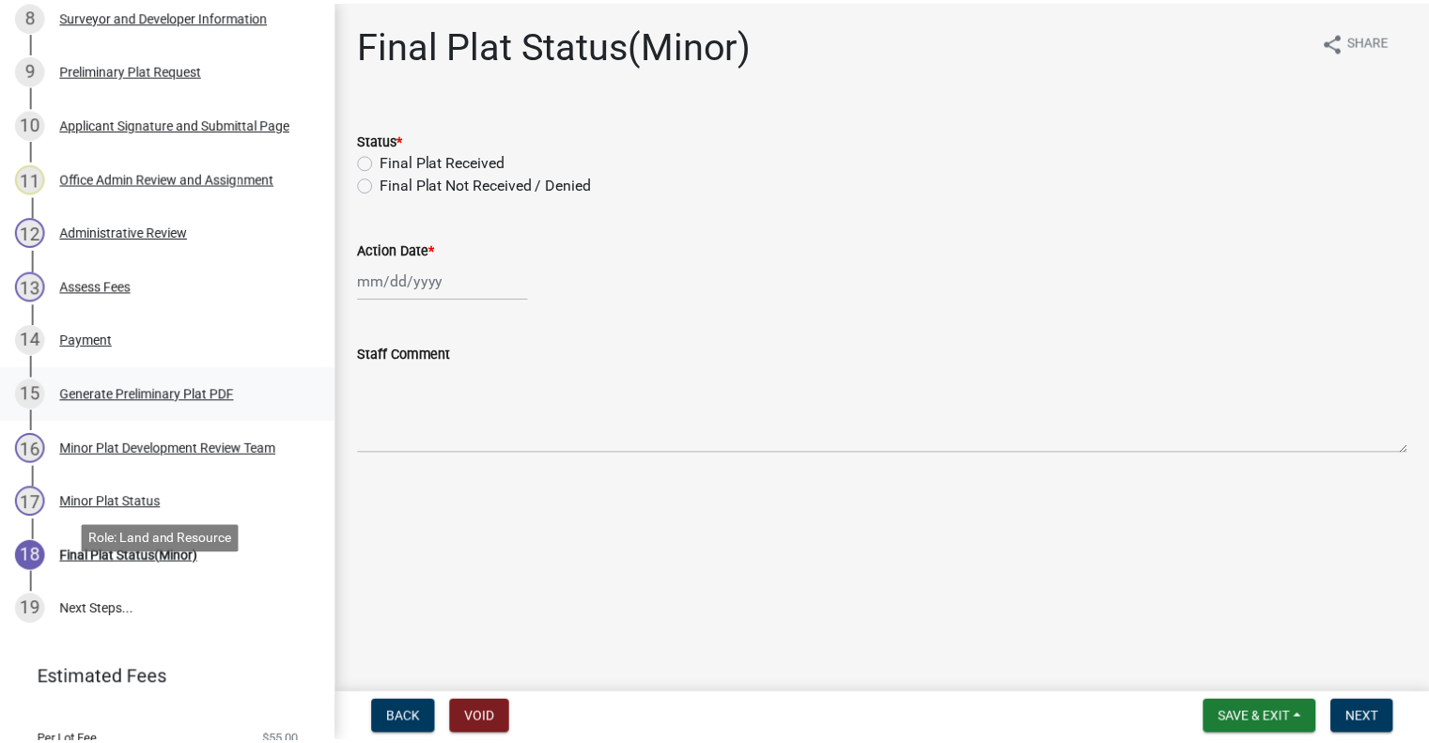
scroll to position [752, 0]
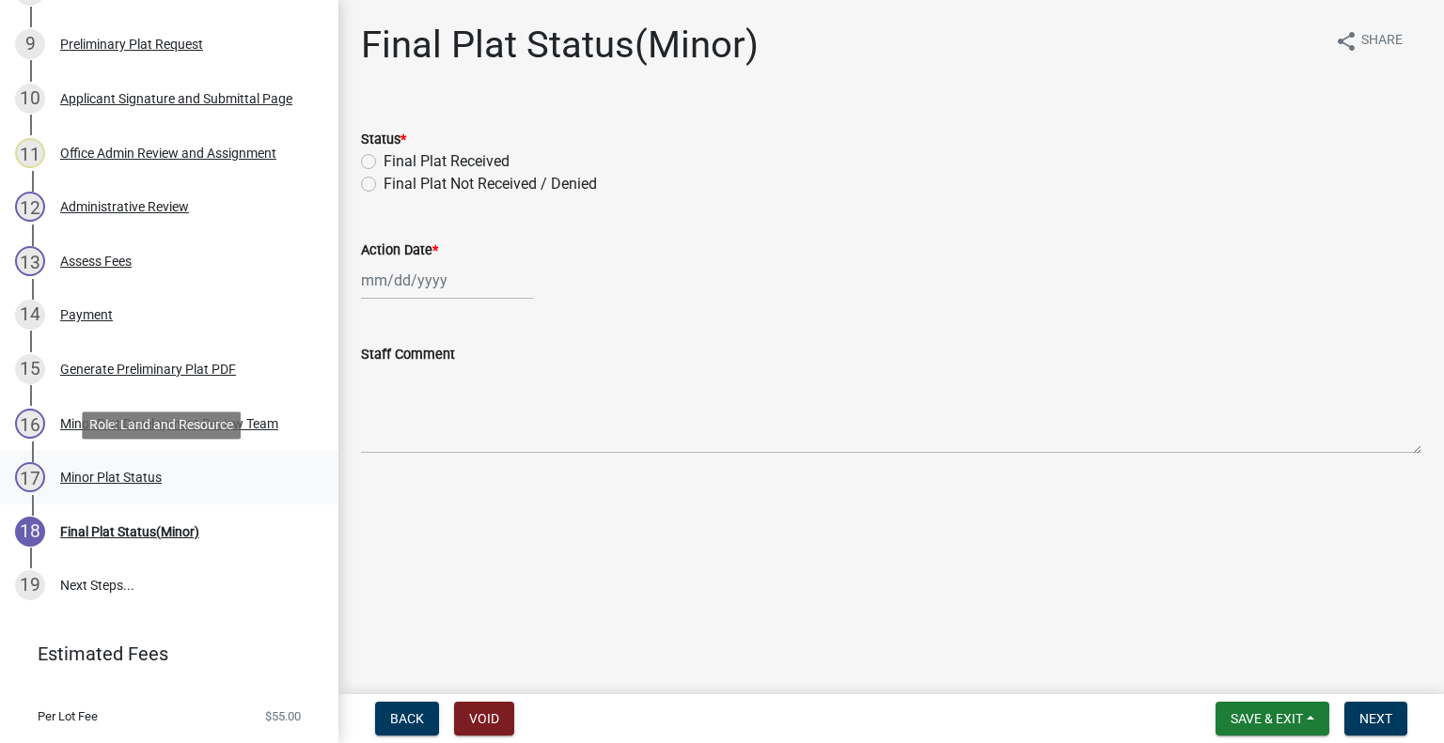
click at [128, 476] on div "Minor Plat Status" at bounding box center [110, 477] width 101 height 13
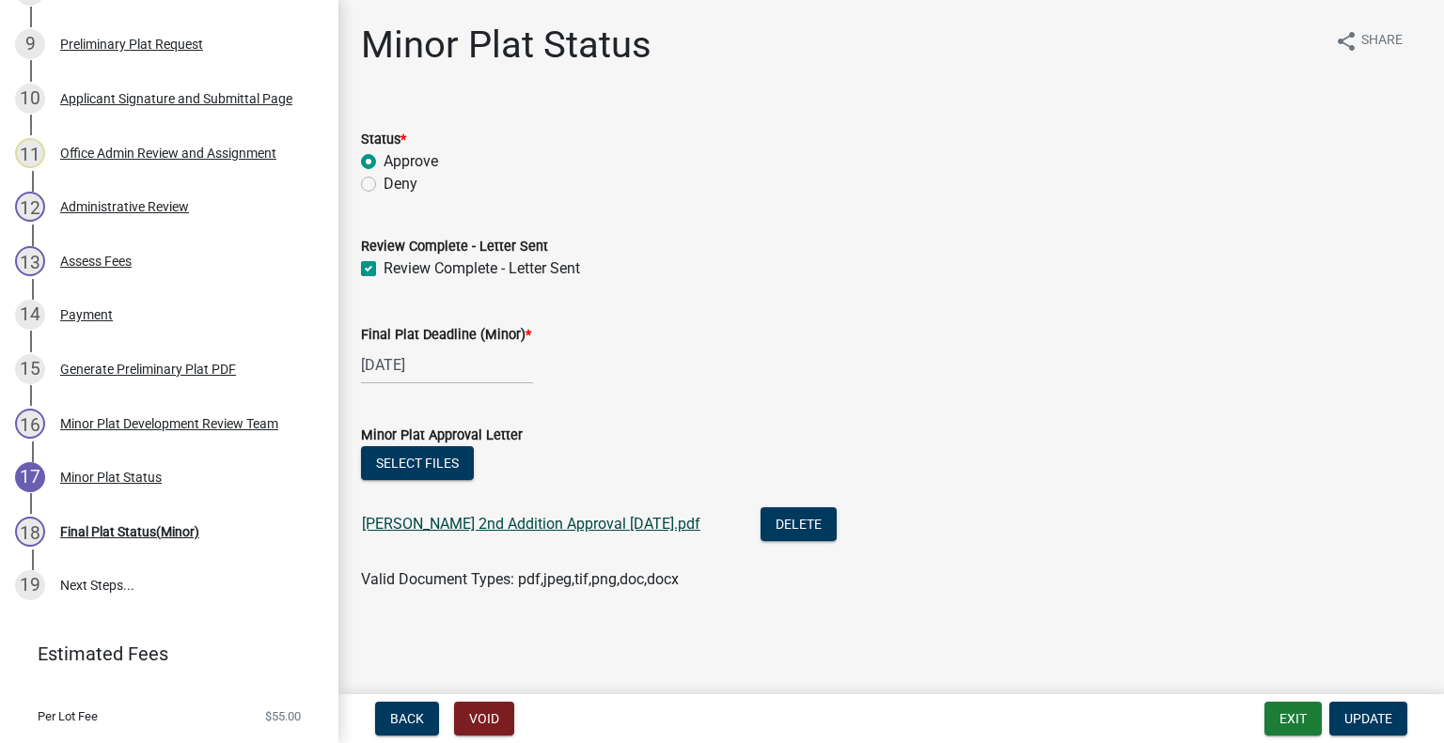
click at [654, 526] on link "[PERSON_NAME] 2nd Addition Approval [DATE].pdf" at bounding box center [531, 524] width 338 height 18
click at [1300, 716] on button "Exit" at bounding box center [1292, 719] width 57 height 34
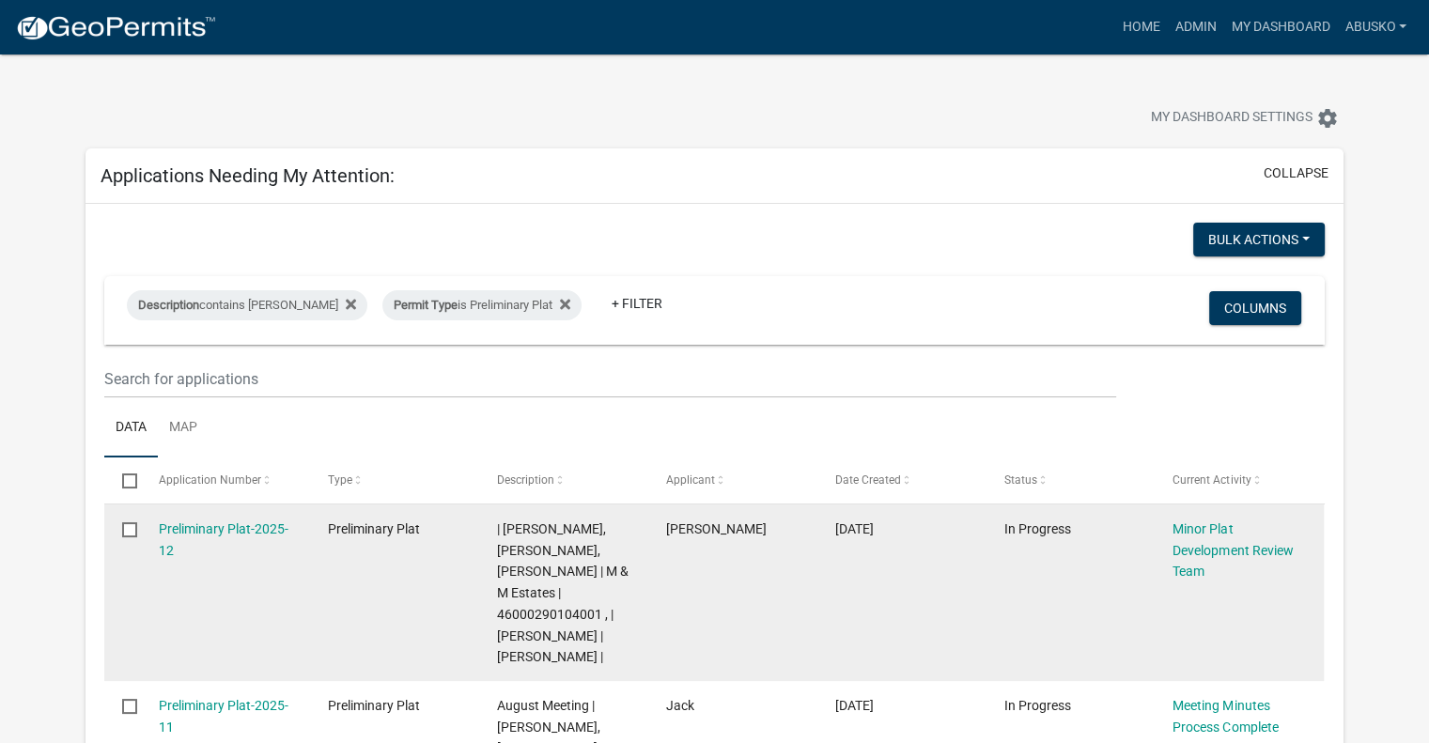
click at [242, 516] on datatable-body-cell "Preliminary Plat-2025-12" at bounding box center [224, 593] width 169 height 177
click at [242, 534] on link "Preliminary Plat-2025-12" at bounding box center [224, 540] width 130 height 37
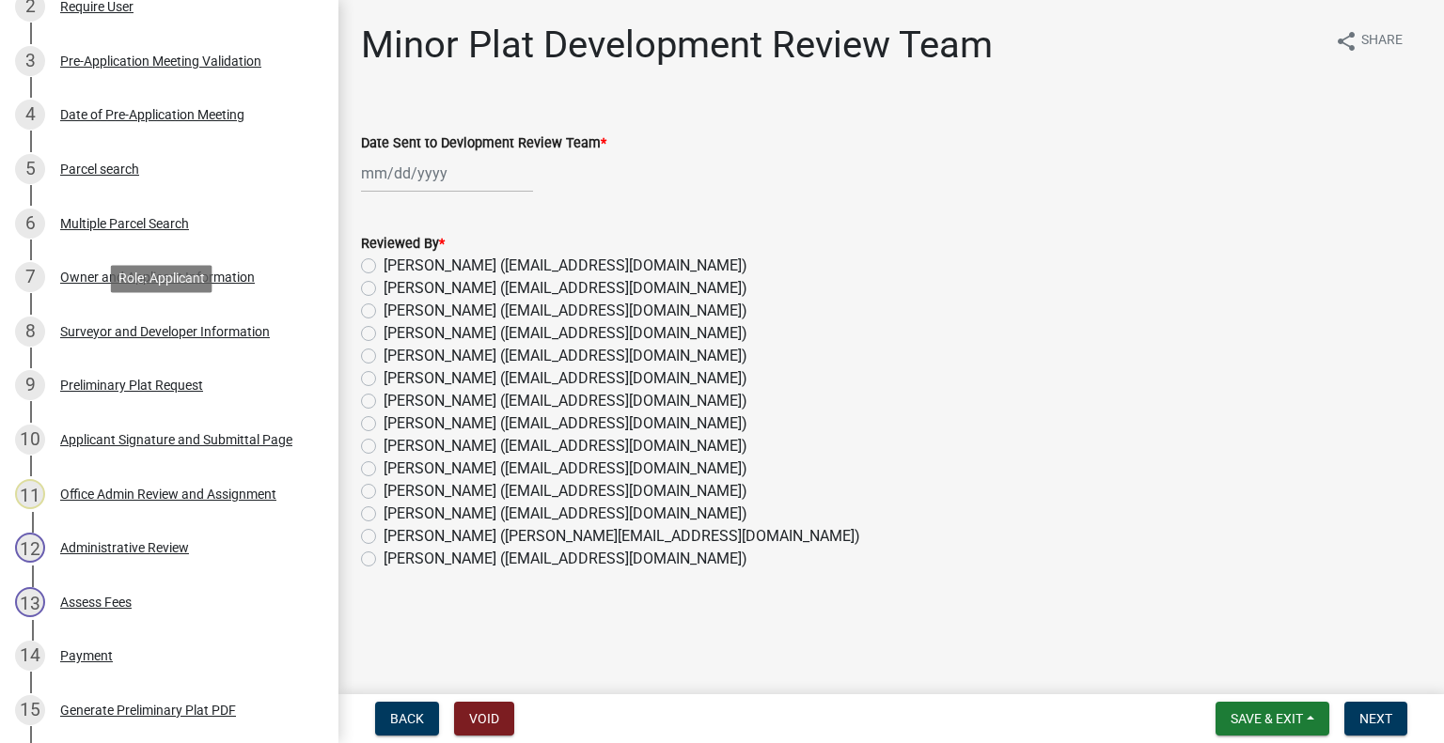
scroll to position [658, 0]
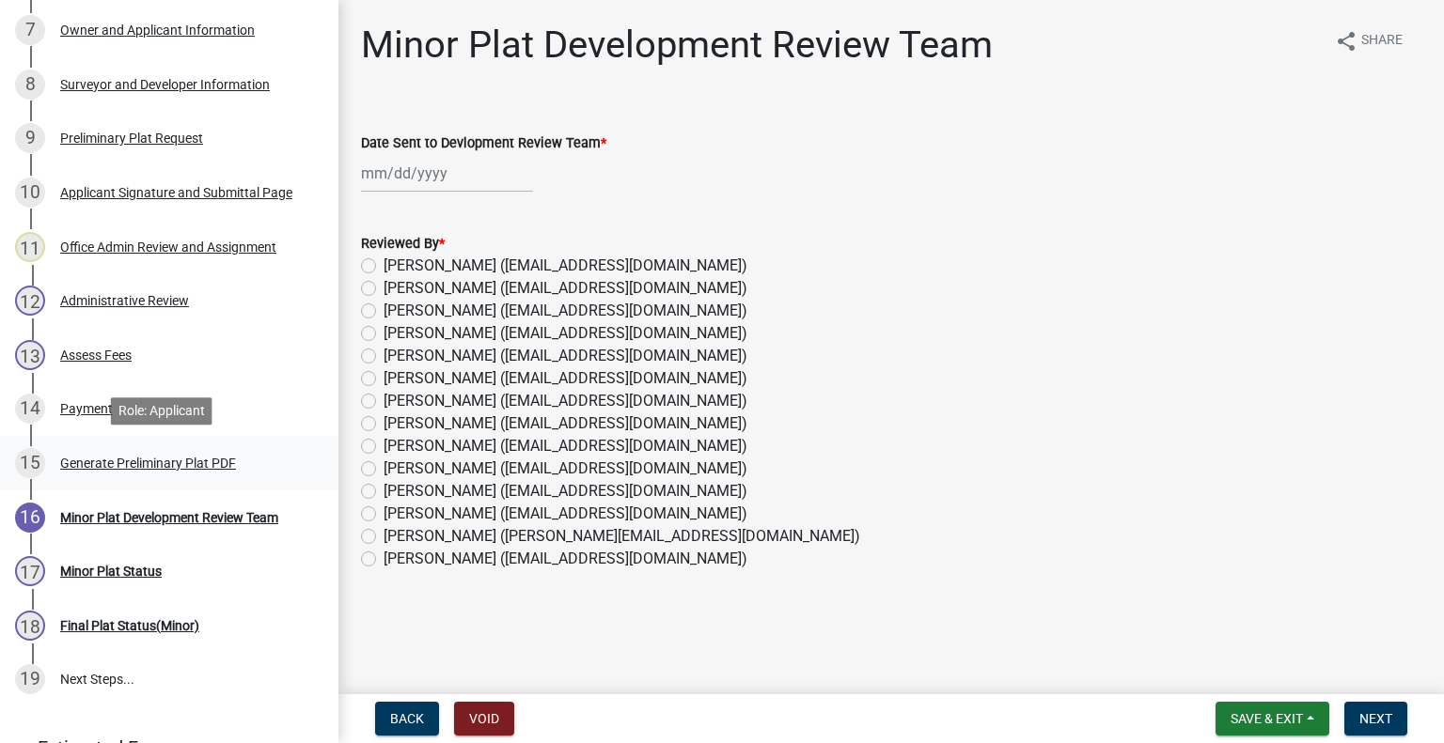
click at [179, 461] on div "Generate Preliminary Plat PDF" at bounding box center [148, 463] width 176 height 13
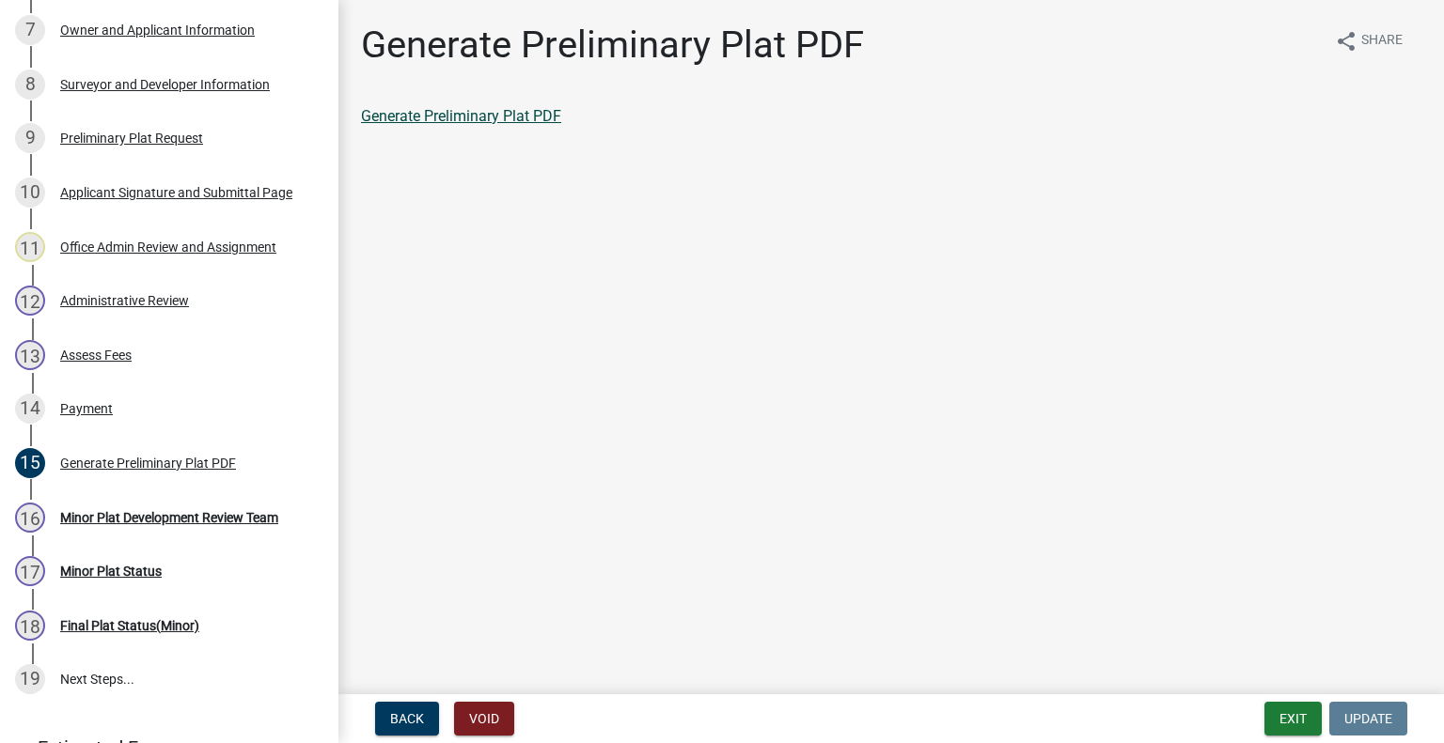
click at [459, 112] on link "Generate Preliminary Plat PDF" at bounding box center [461, 116] width 200 height 18
click at [164, 133] on div "Preliminary Plat Request" at bounding box center [131, 138] width 143 height 13
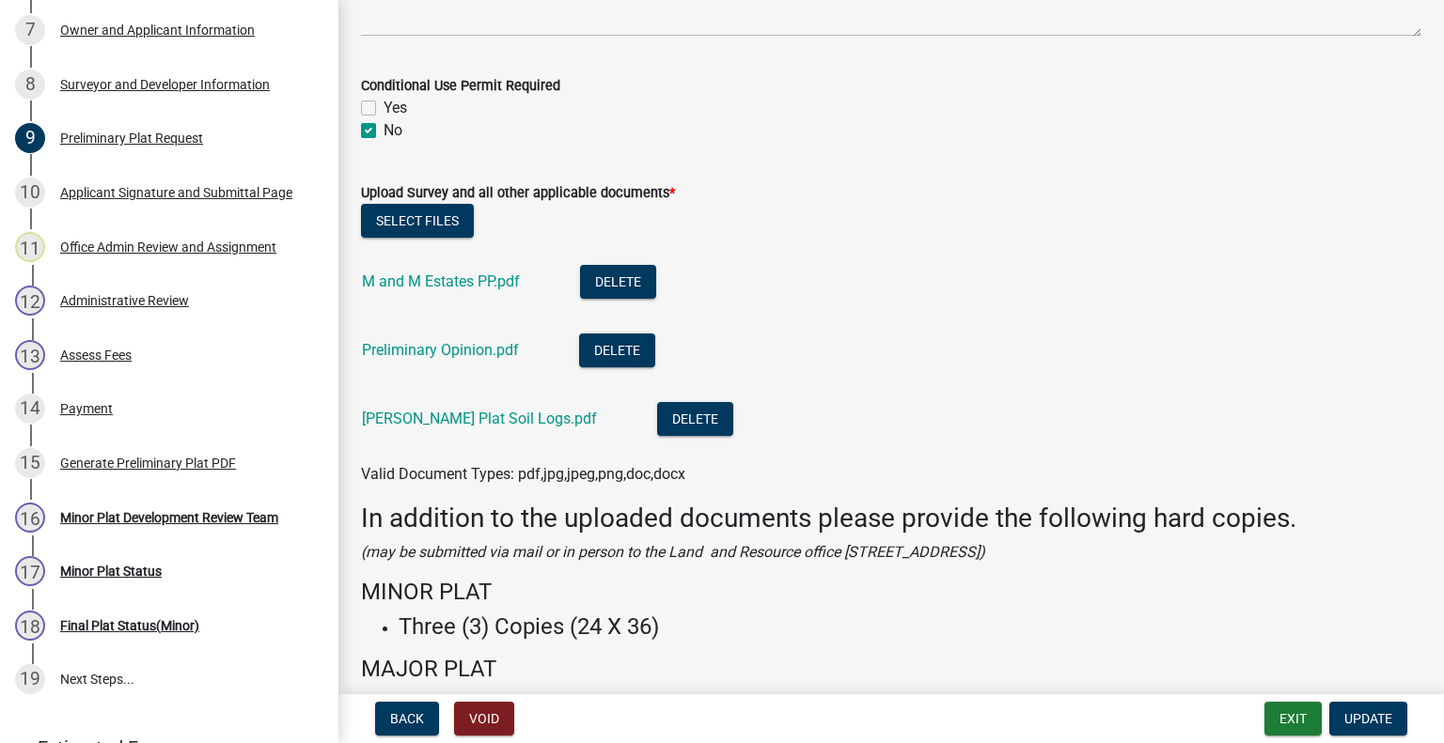
scroll to position [1151, 0]
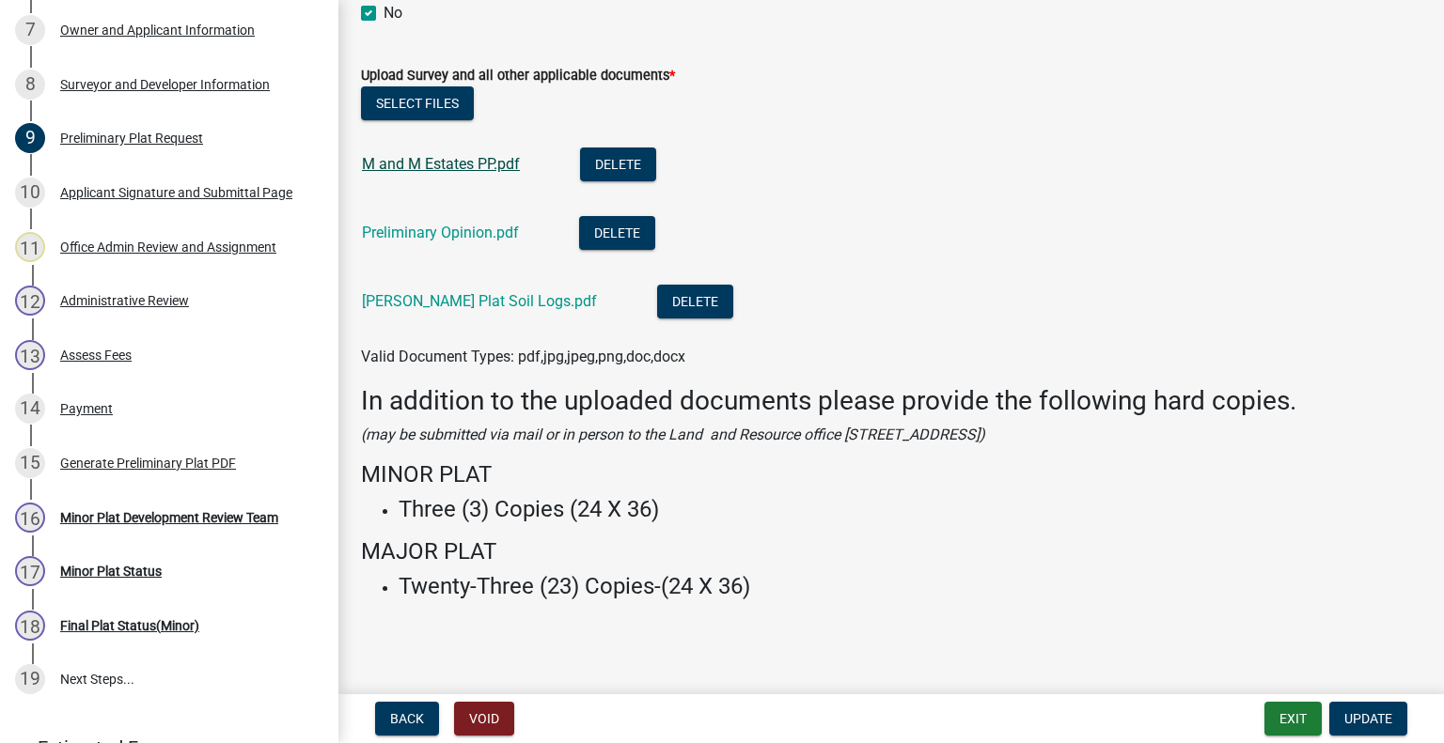
click at [443, 155] on link "M and M Estates PP.pdf" at bounding box center [441, 164] width 158 height 18
click at [476, 232] on link "Preliminary Opinion.pdf" at bounding box center [440, 233] width 157 height 18
click at [436, 304] on link "[PERSON_NAME] Plat Soil Logs.pdf" at bounding box center [479, 301] width 235 height 18
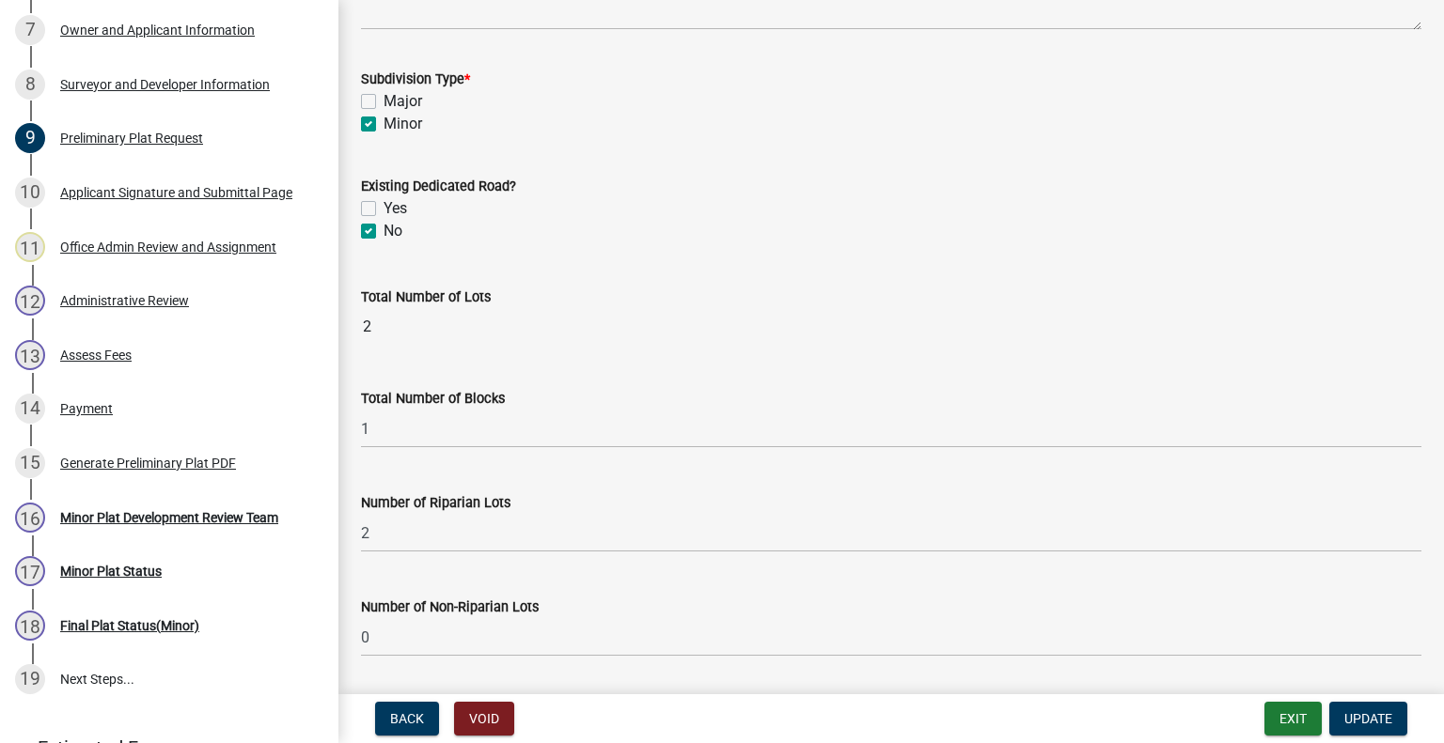
scroll to position [211, 0]
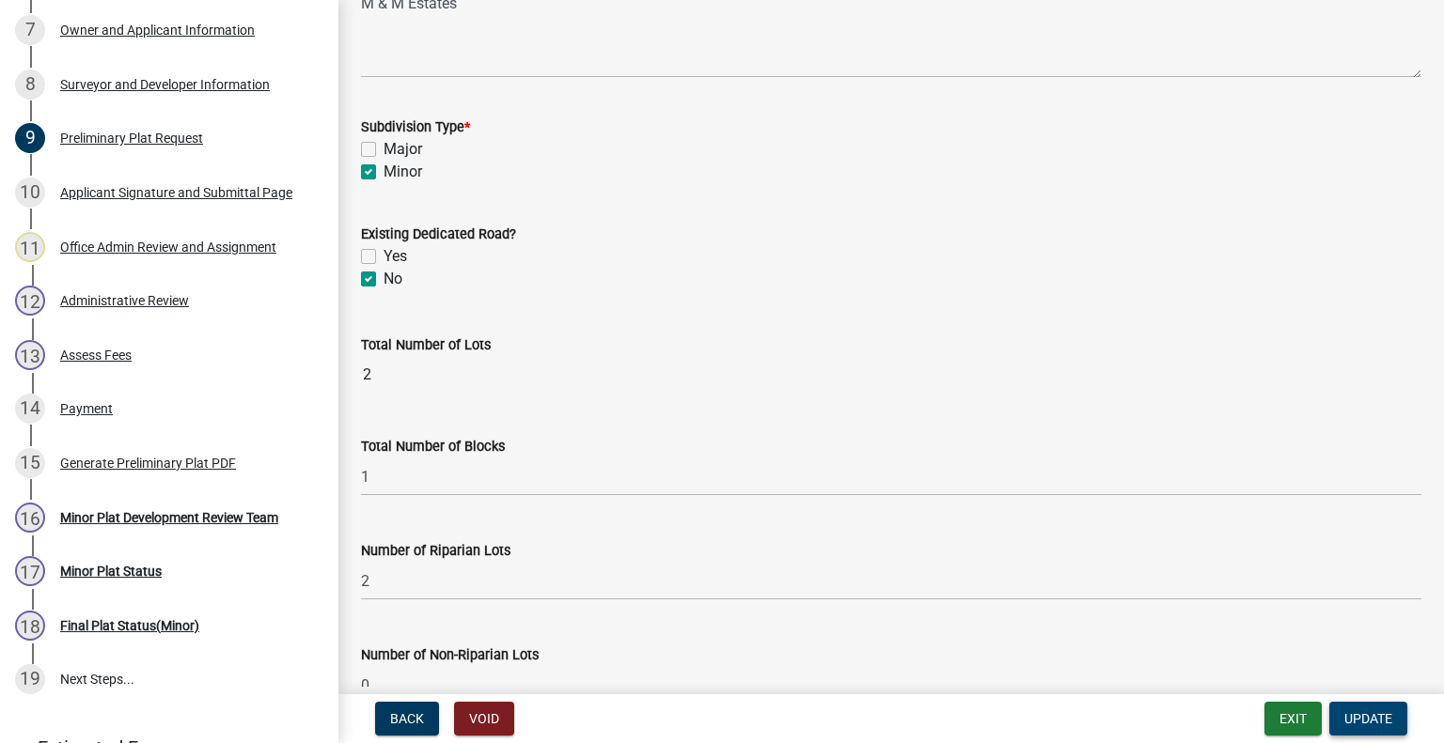
click at [1368, 713] on span "Update" at bounding box center [1368, 718] width 48 height 15
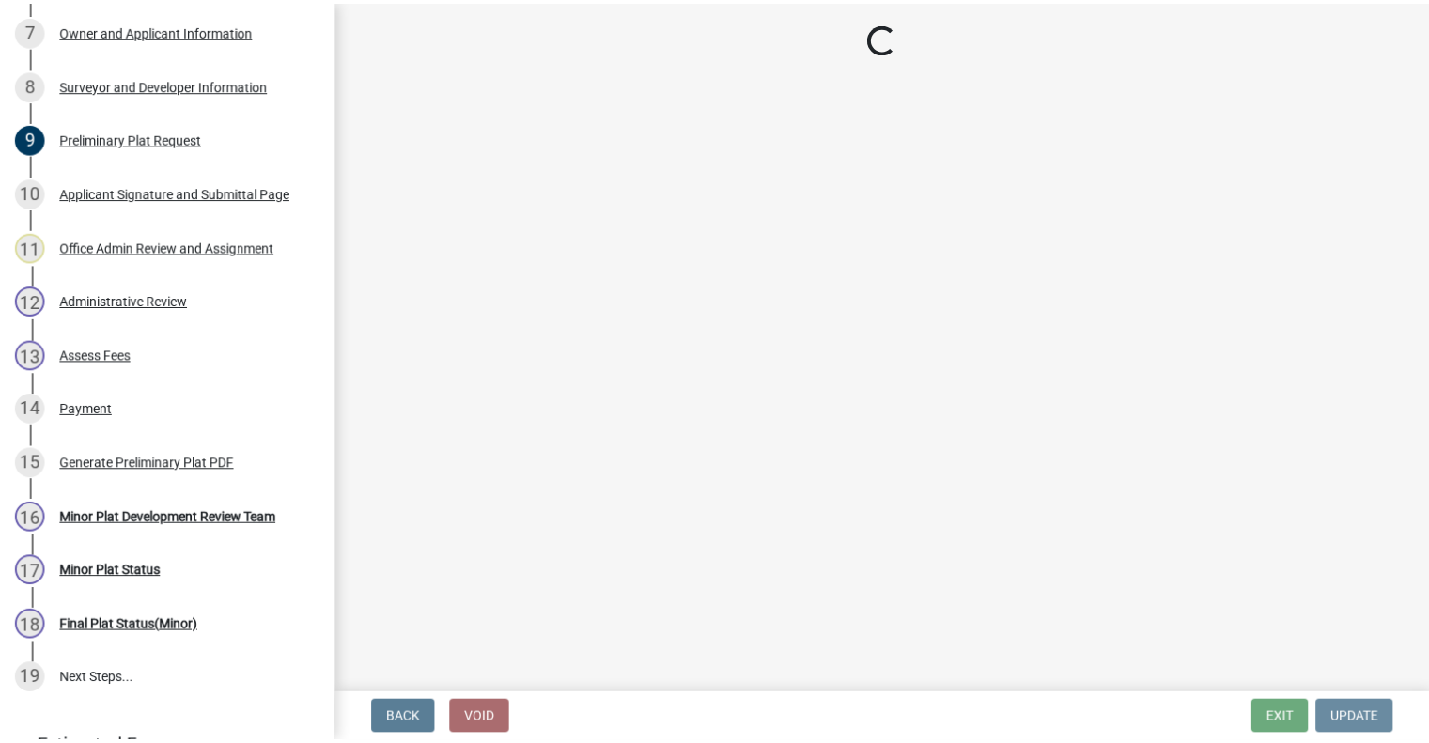
scroll to position [0, 0]
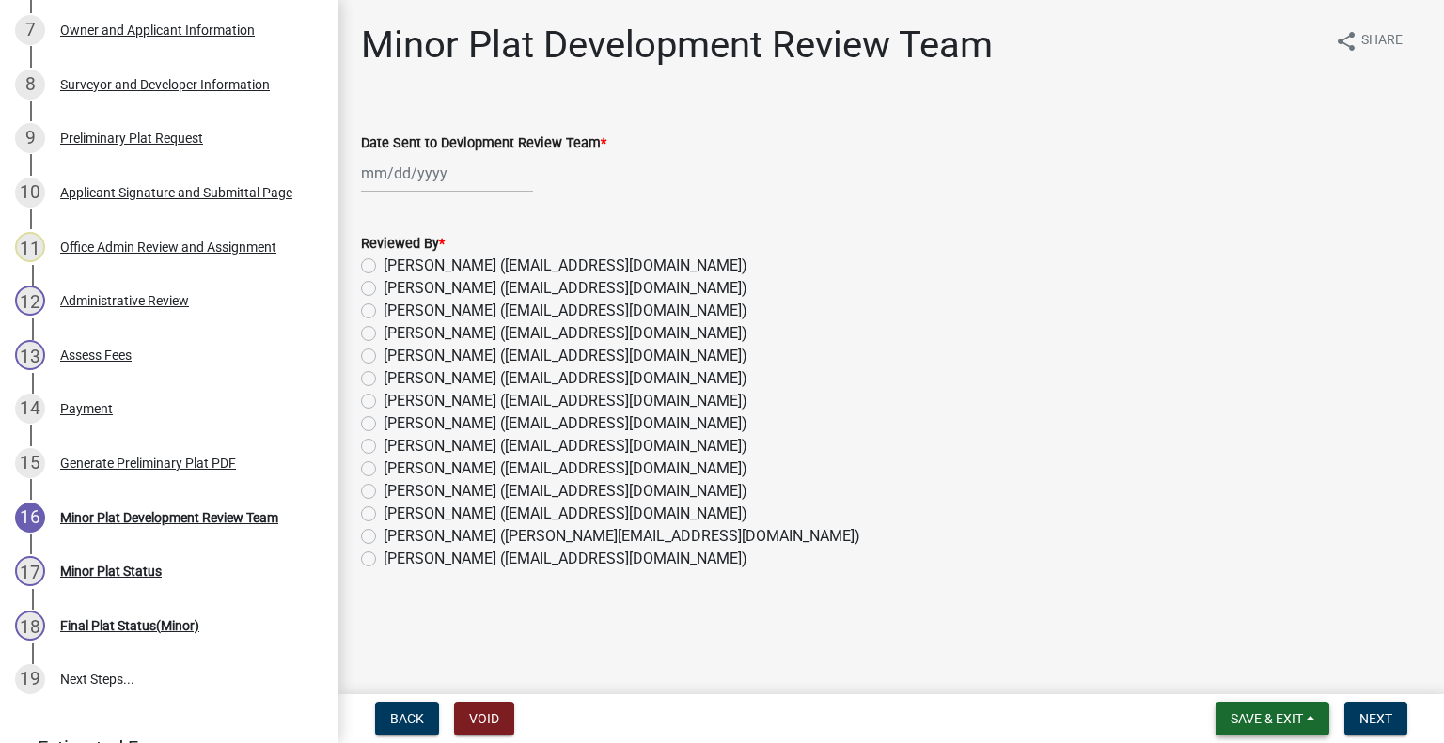
click at [1288, 721] on span "Save & Exit" at bounding box center [1266, 718] width 72 height 15
click at [1248, 663] on button "Save & Exit" at bounding box center [1254, 670] width 150 height 45
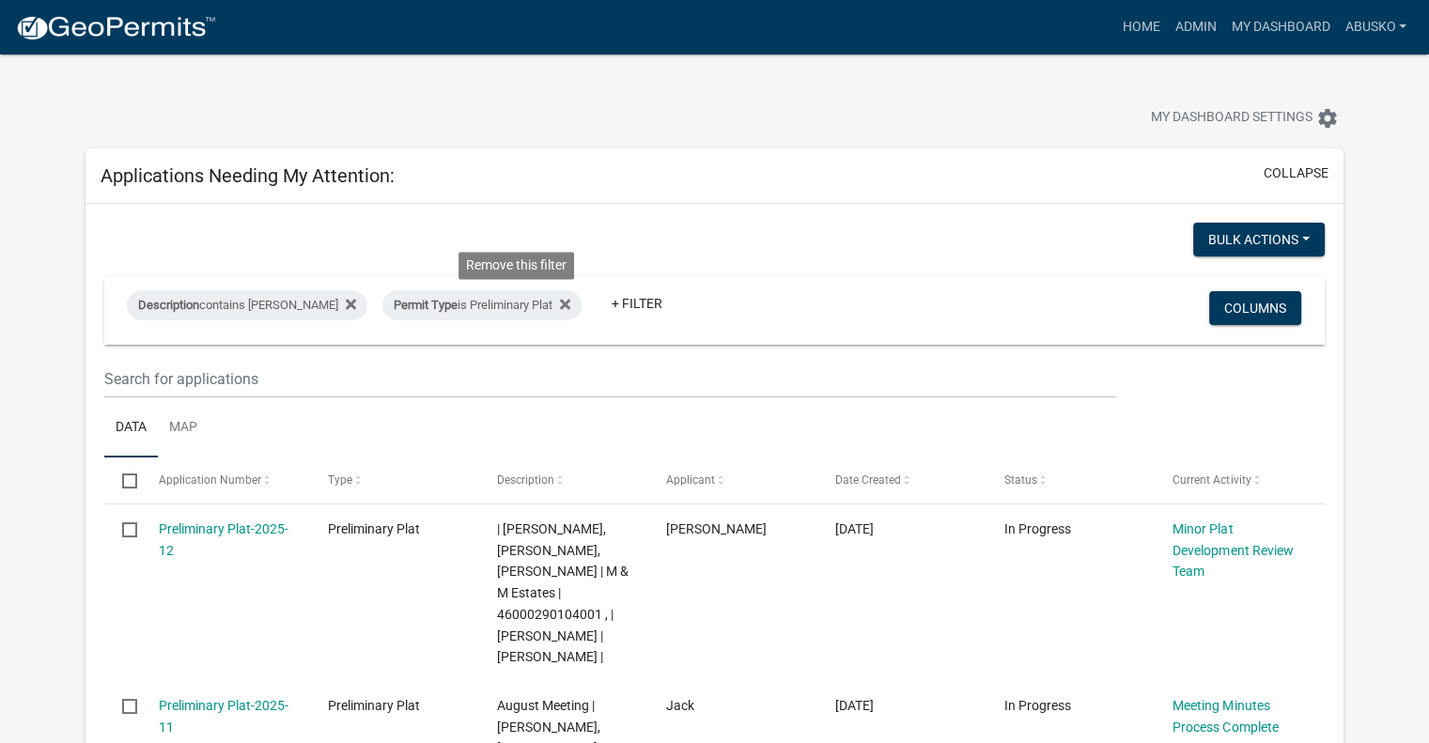
drag, startPoint x: 515, startPoint y: 301, endPoint x: 507, endPoint y: 308, distance: 10.6
click at [560, 302] on icon at bounding box center [565, 304] width 10 height 10
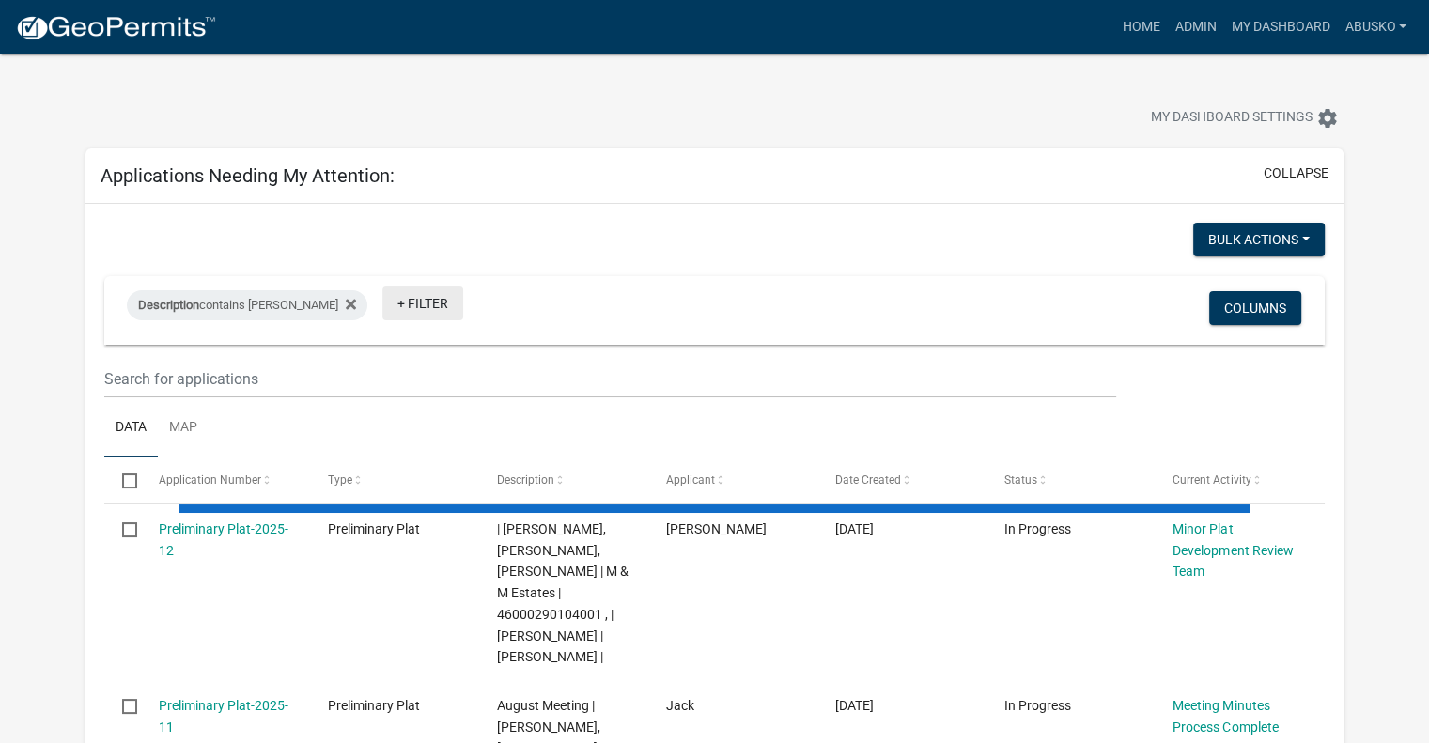
click at [394, 307] on link "+ Filter" at bounding box center [423, 304] width 81 height 34
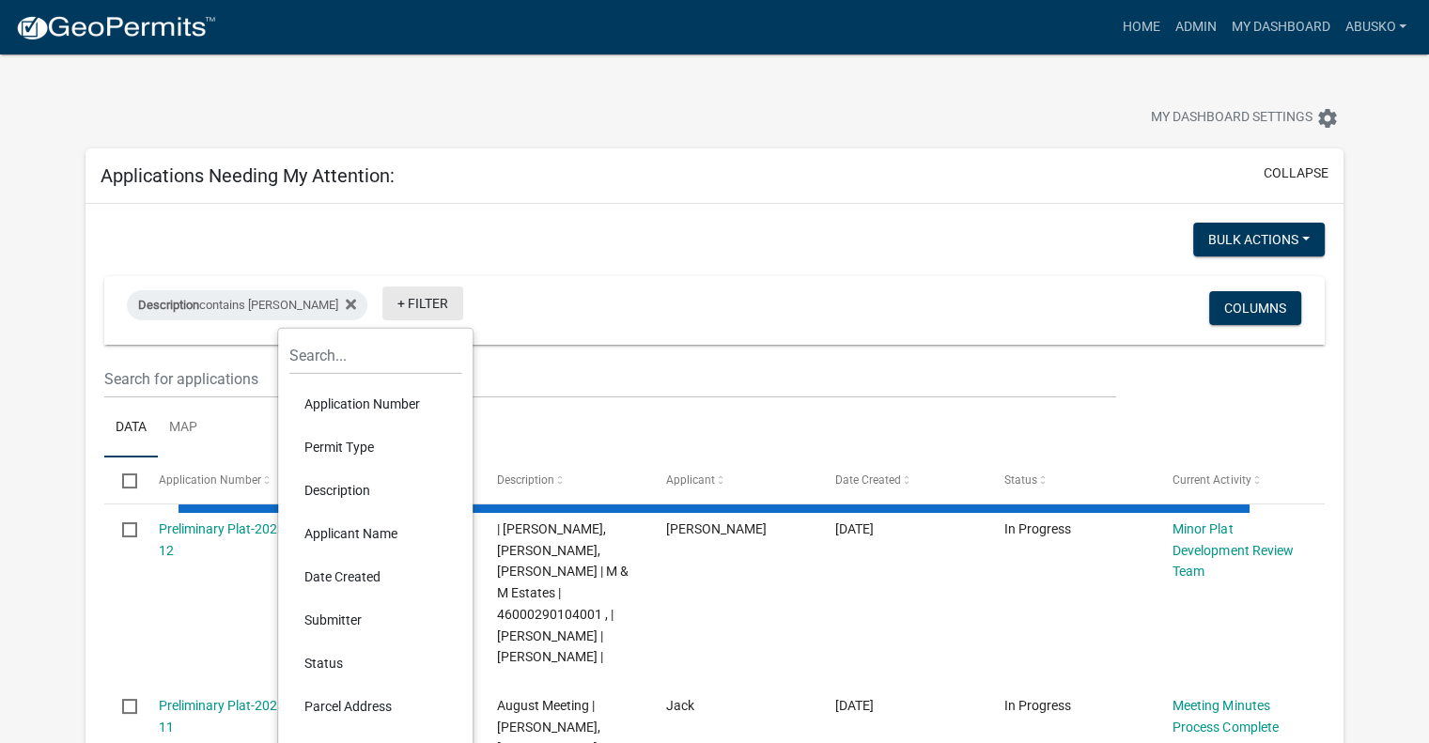
select select "1: 25"
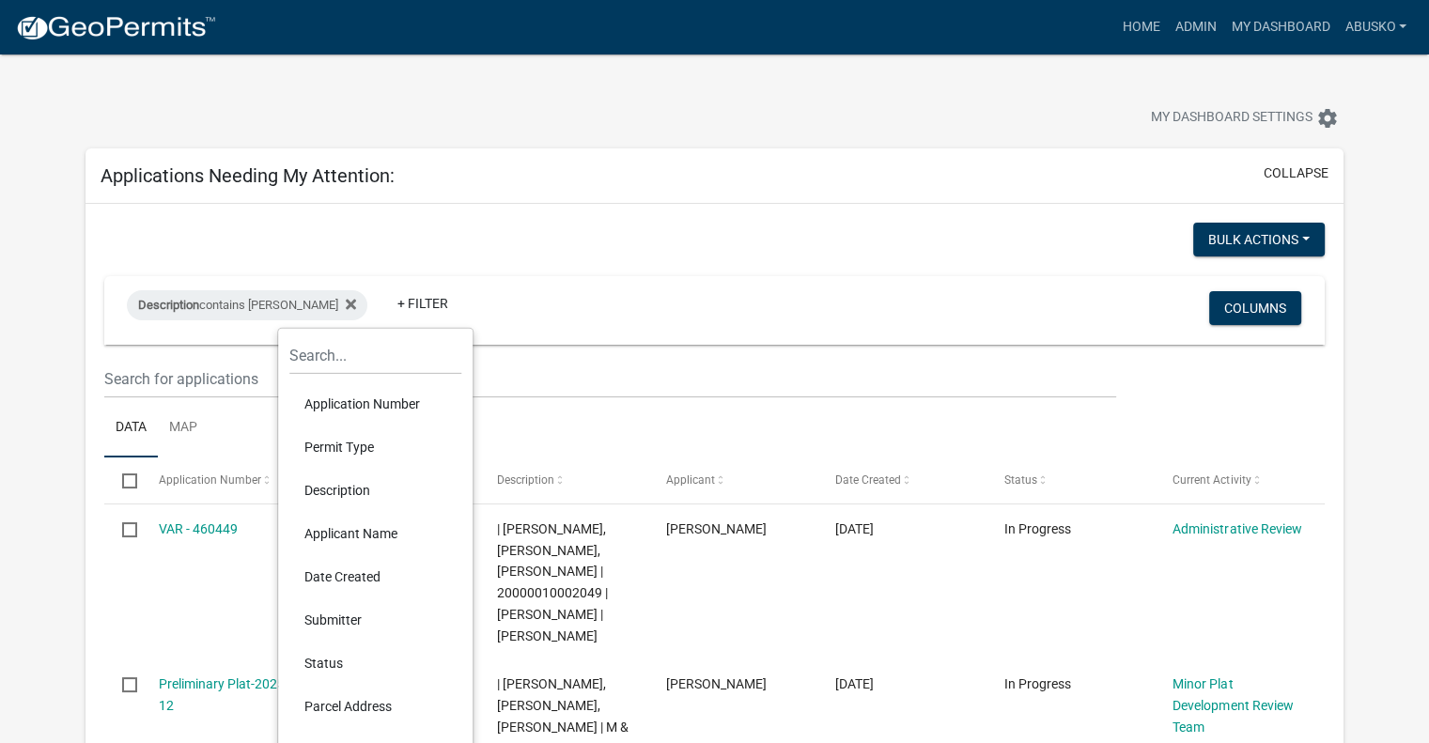
click at [338, 446] on li "Permit Type" at bounding box center [375, 447] width 172 height 43
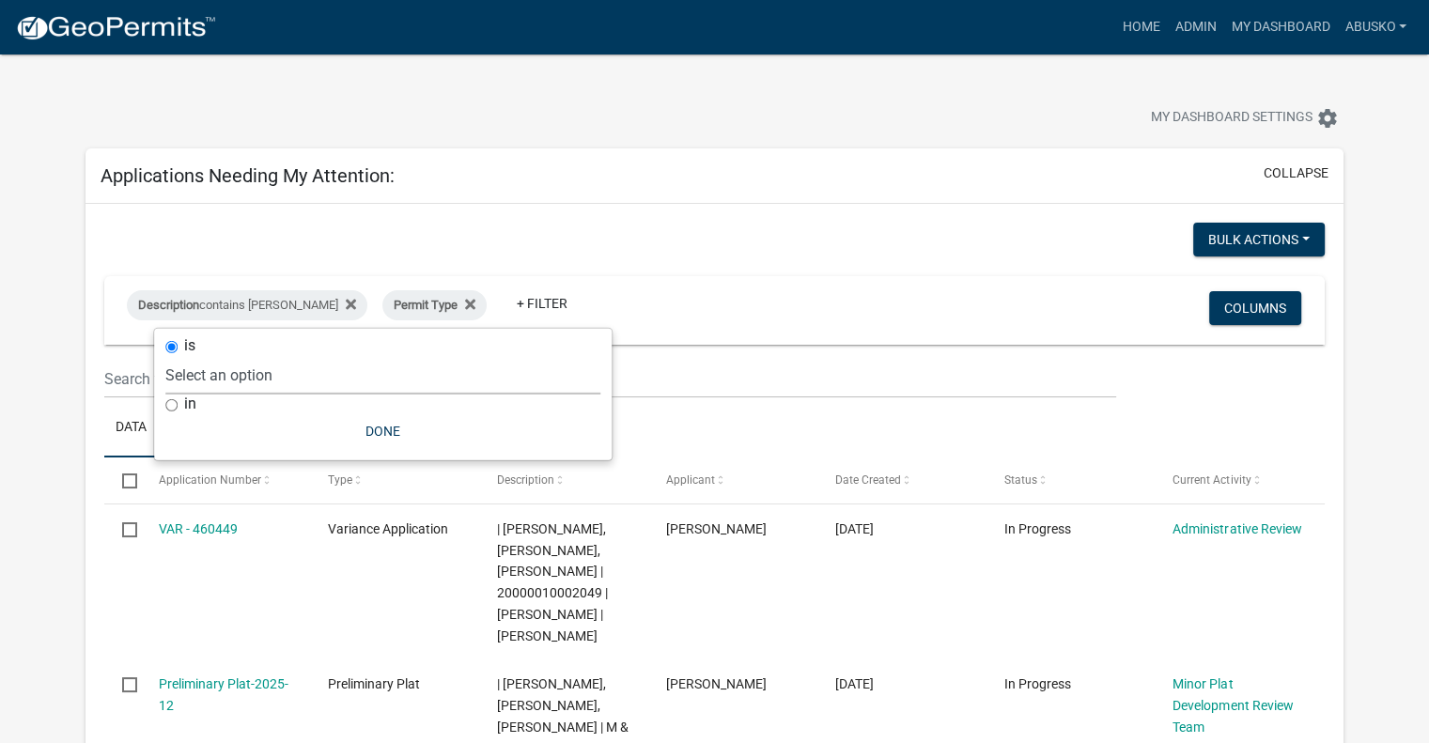
click at [248, 363] on select "Select an option Building Contractor / Excavators (Registration) Building Contr…" at bounding box center [382, 375] width 435 height 39
select select "6e70a9fa-9a46-4129-9cb1-bdd16cff0c50"
click at [229, 356] on select "Select an option Building Contractor / Excavators (Registration) Building Contr…" at bounding box center [382, 375] width 435 height 39
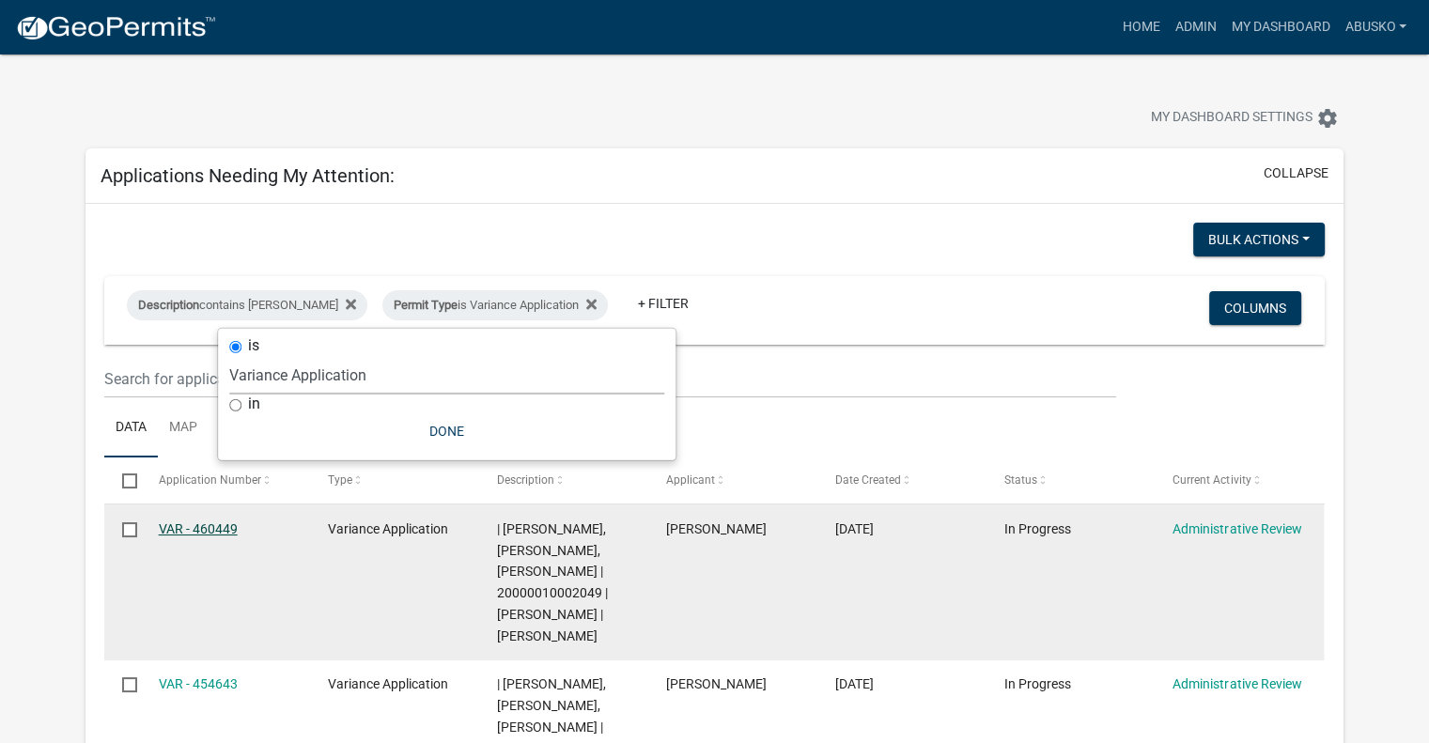
click at [214, 522] on link "VAR - 460449" at bounding box center [198, 529] width 79 height 15
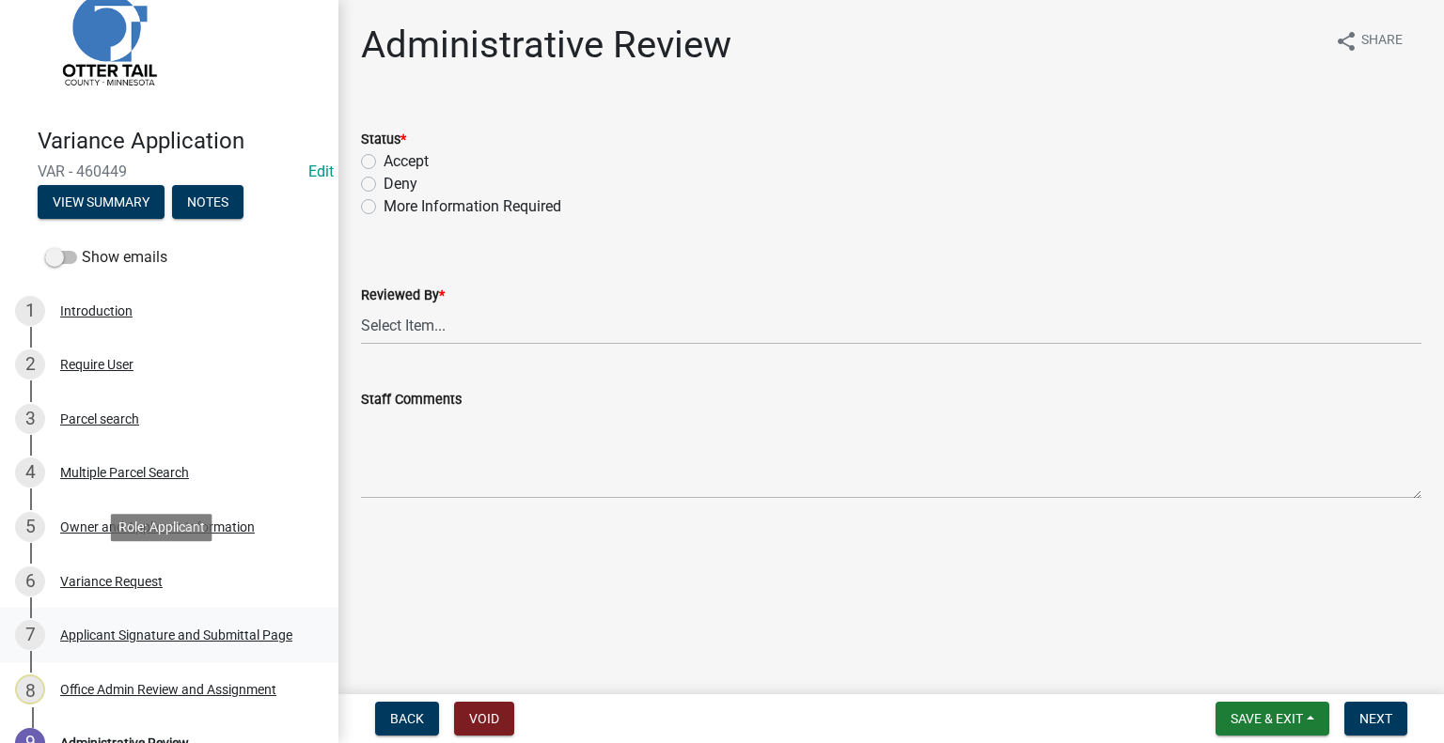
scroll to position [94, 0]
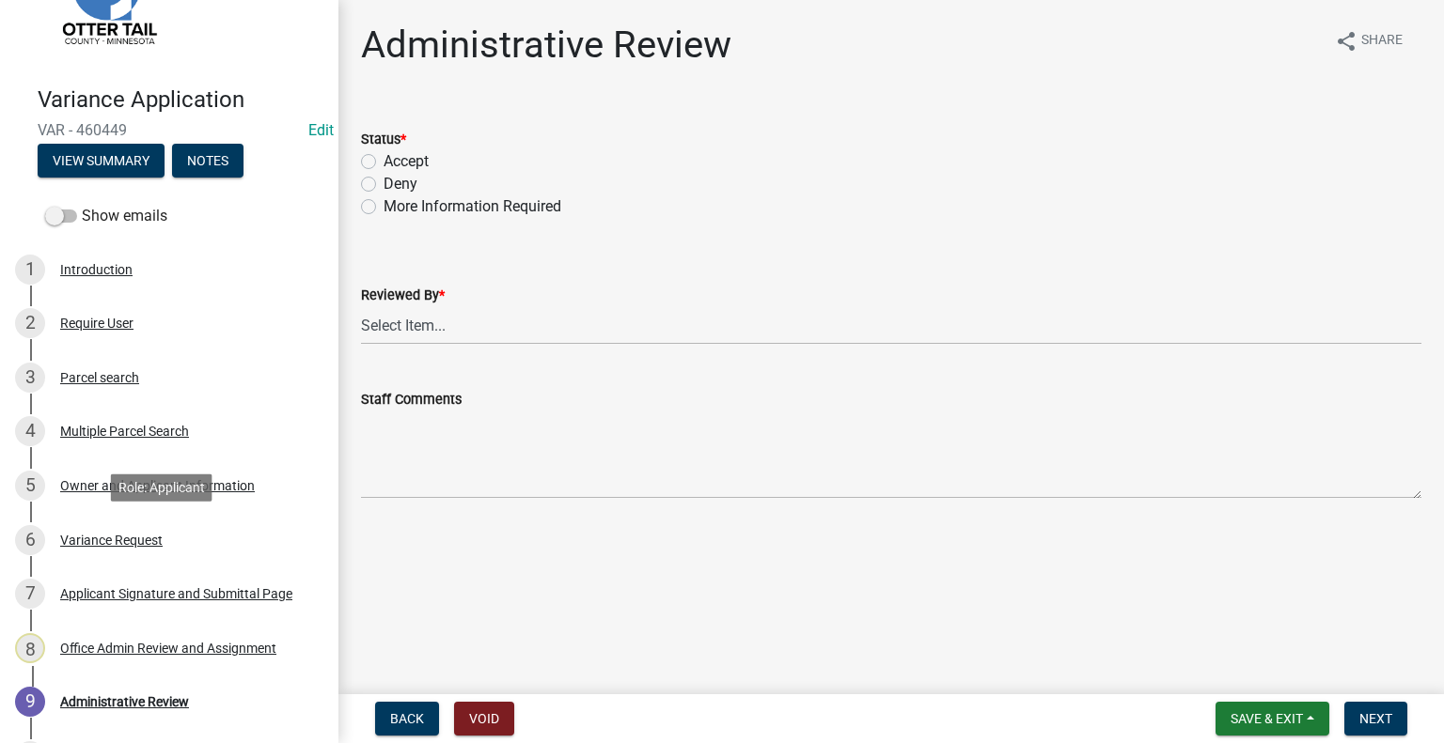
click at [120, 548] on div "6 Variance Request" at bounding box center [161, 540] width 293 height 30
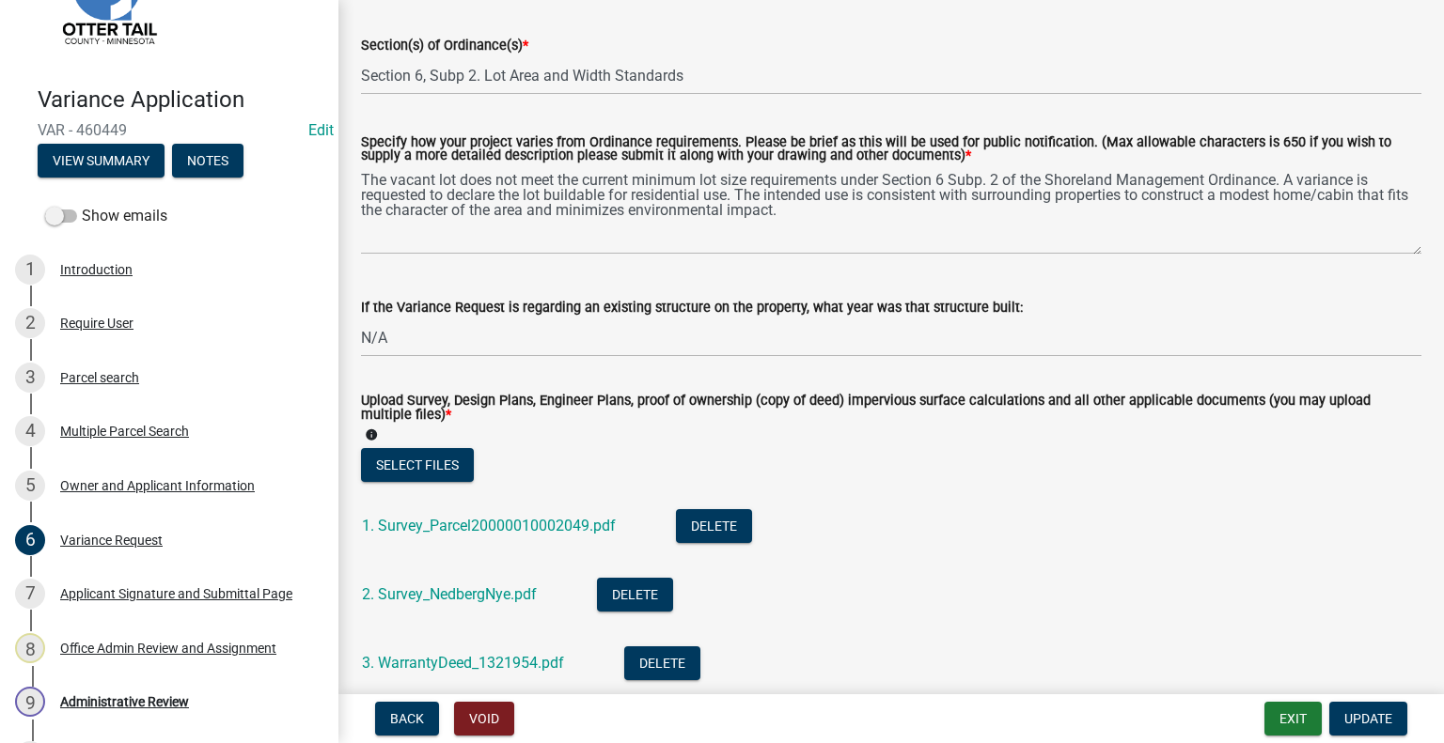
scroll to position [376, 0]
click at [117, 371] on div "Parcel search" at bounding box center [99, 377] width 79 height 13
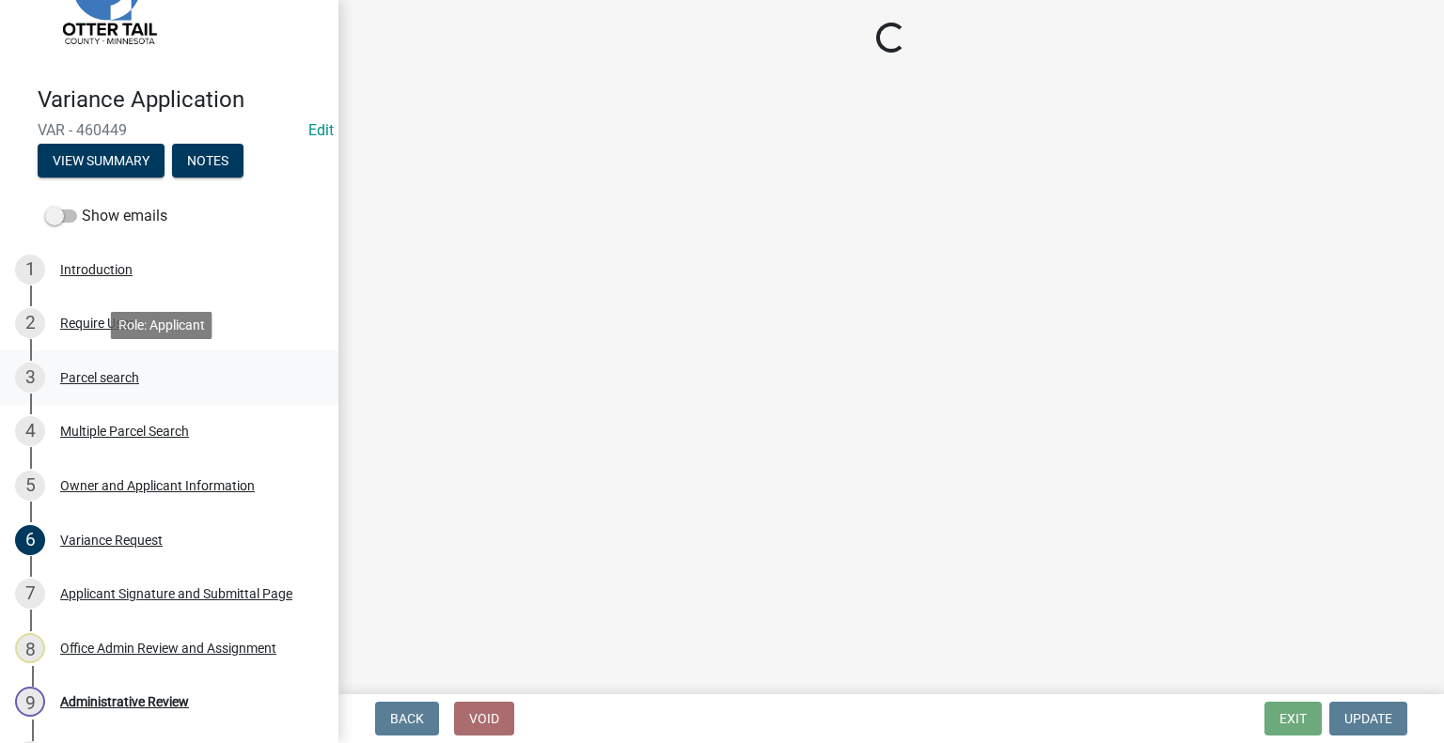
scroll to position [0, 0]
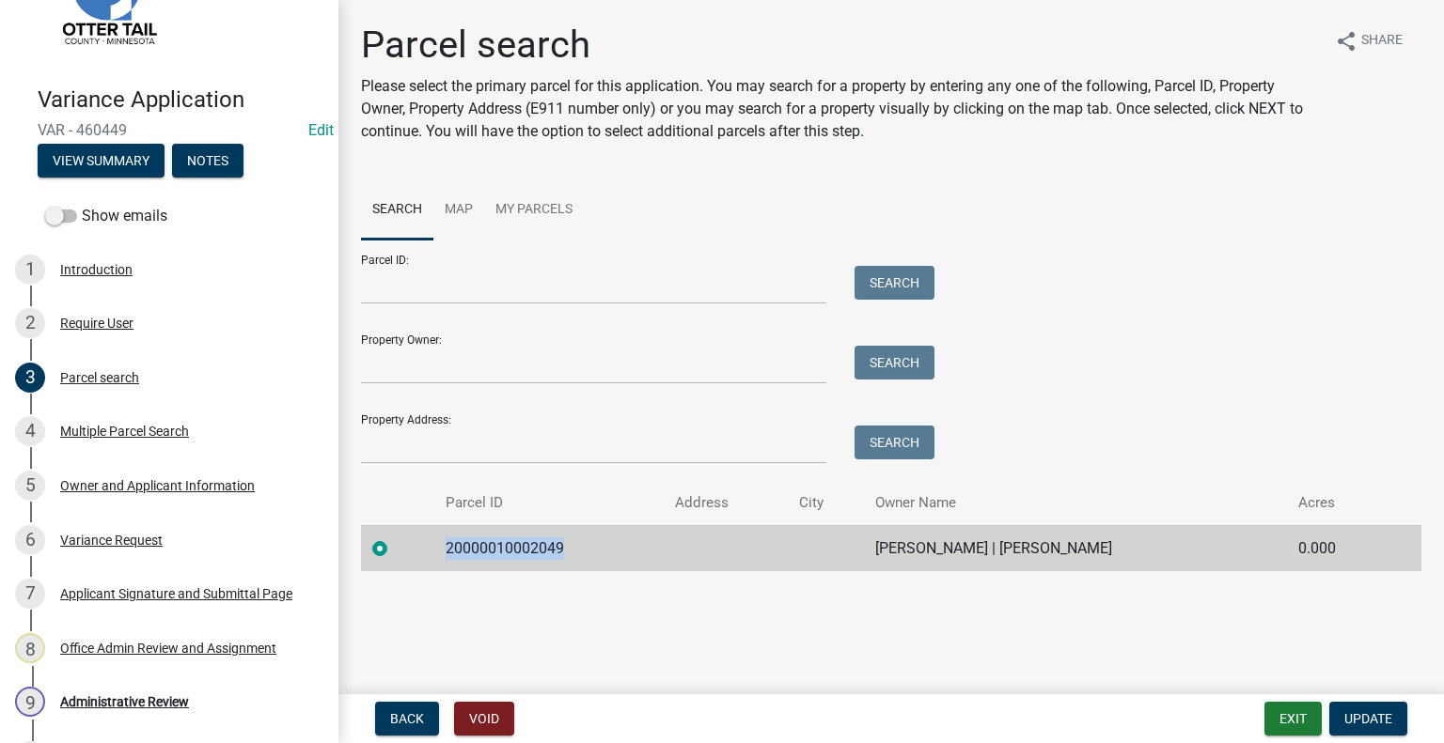
drag, startPoint x: 562, startPoint y: 543, endPoint x: 445, endPoint y: 547, distance: 117.5
click at [445, 547] on td "20000010002049" at bounding box center [548, 548] width 229 height 46
copy td "20000010002049"
